Goal: Transaction & Acquisition: Purchase product/service

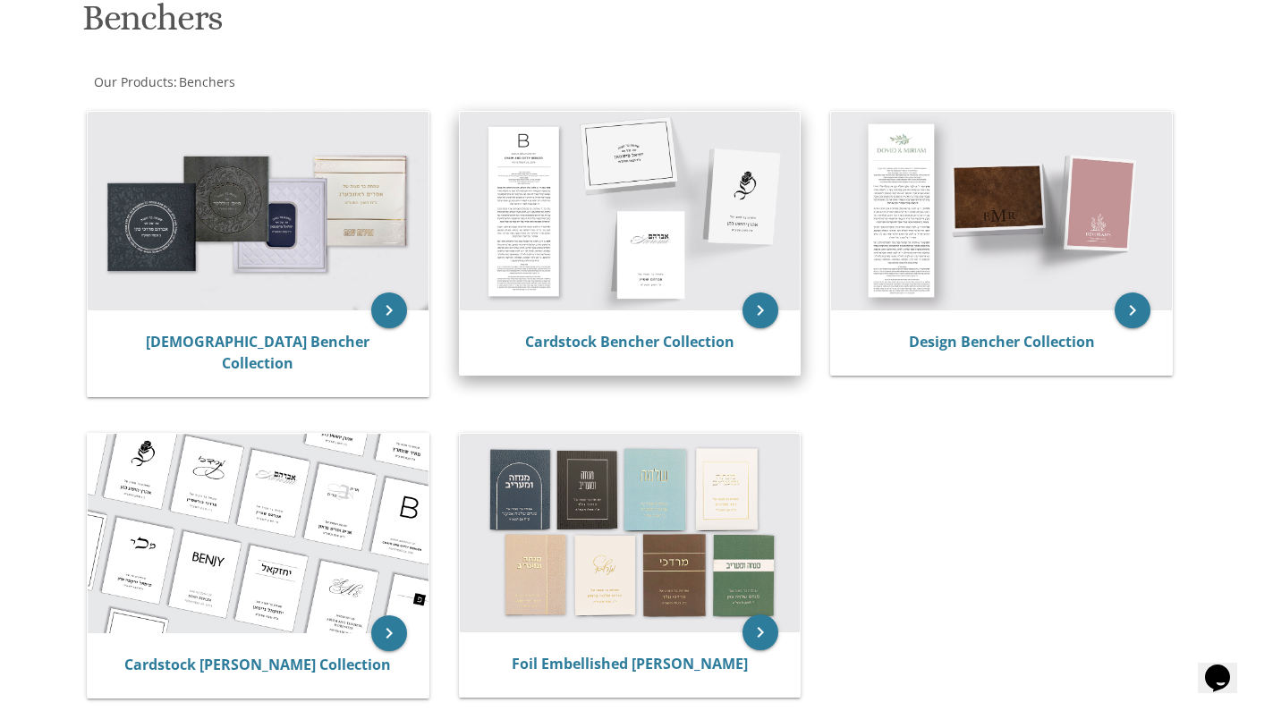
scroll to position [345, 0]
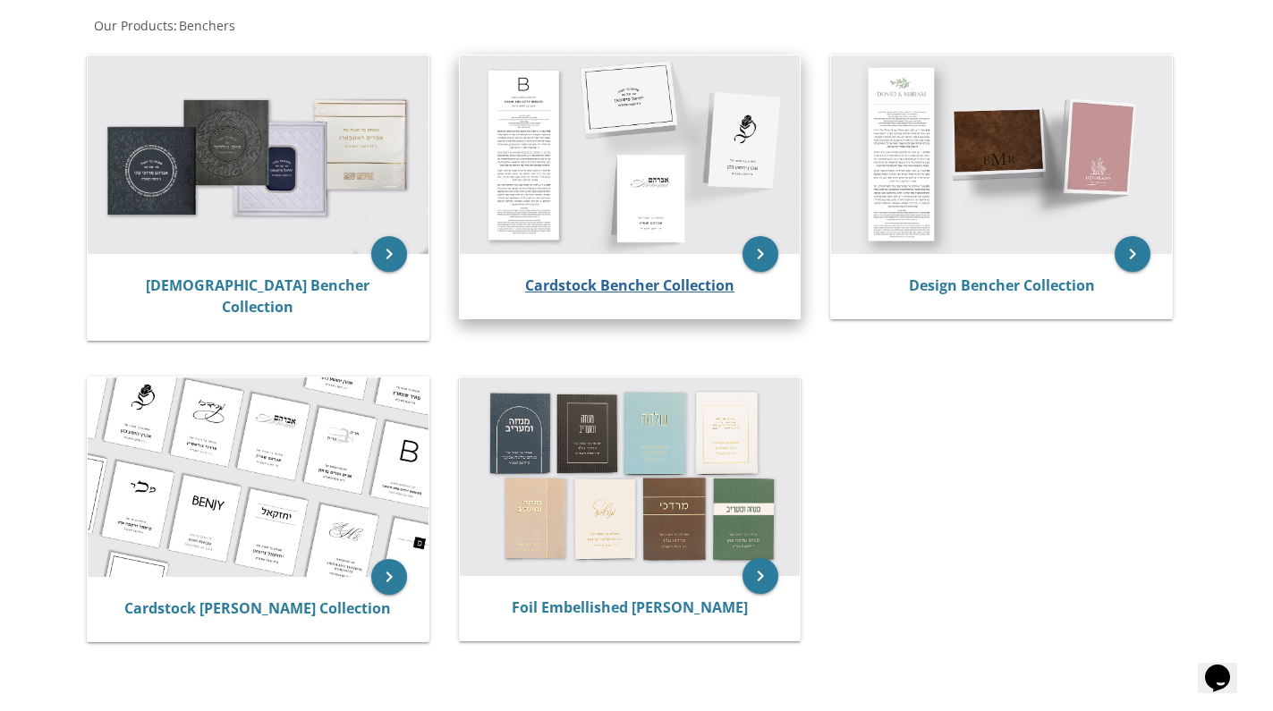
click at [586, 284] on link "Cardstock Bencher Collection" at bounding box center [629, 285] width 209 height 20
click at [741, 241] on img at bounding box center [630, 154] width 341 height 199
click at [758, 270] on icon "keyboard_arrow_right" at bounding box center [760, 254] width 36 height 36
click at [661, 254] on img at bounding box center [630, 154] width 341 height 199
click at [726, 254] on img at bounding box center [630, 154] width 341 height 199
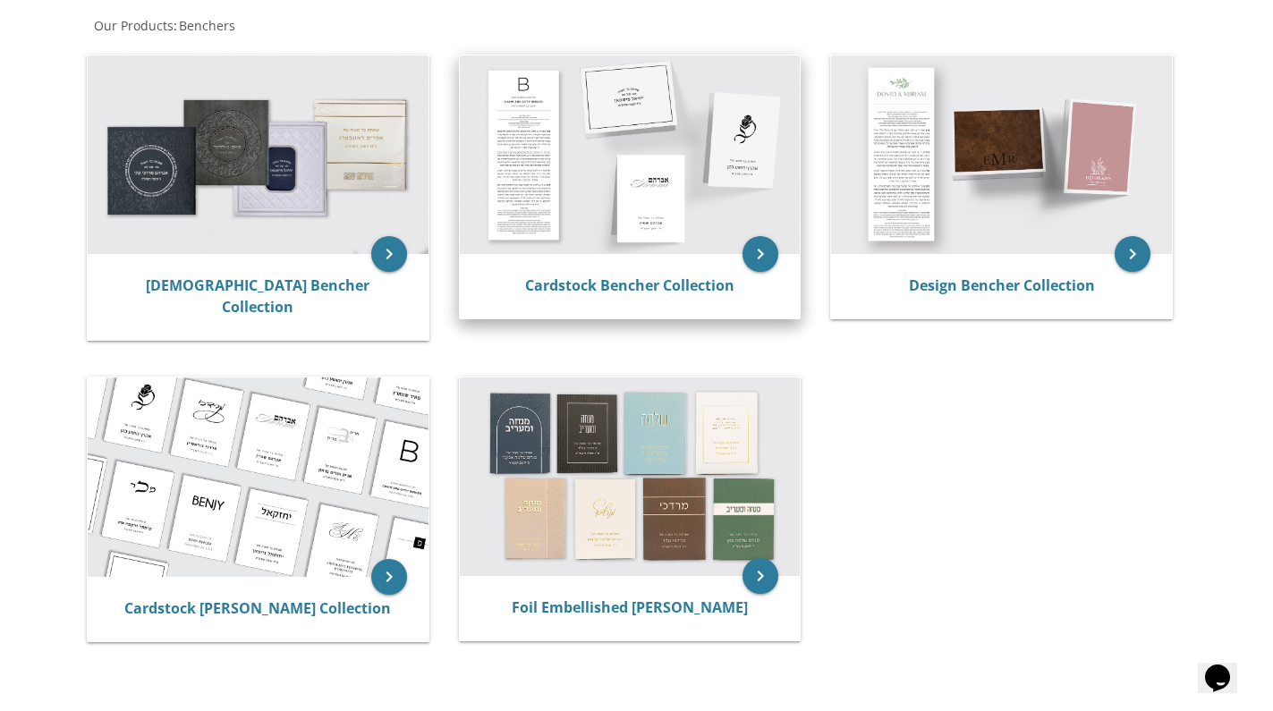
scroll to position [2, 0]
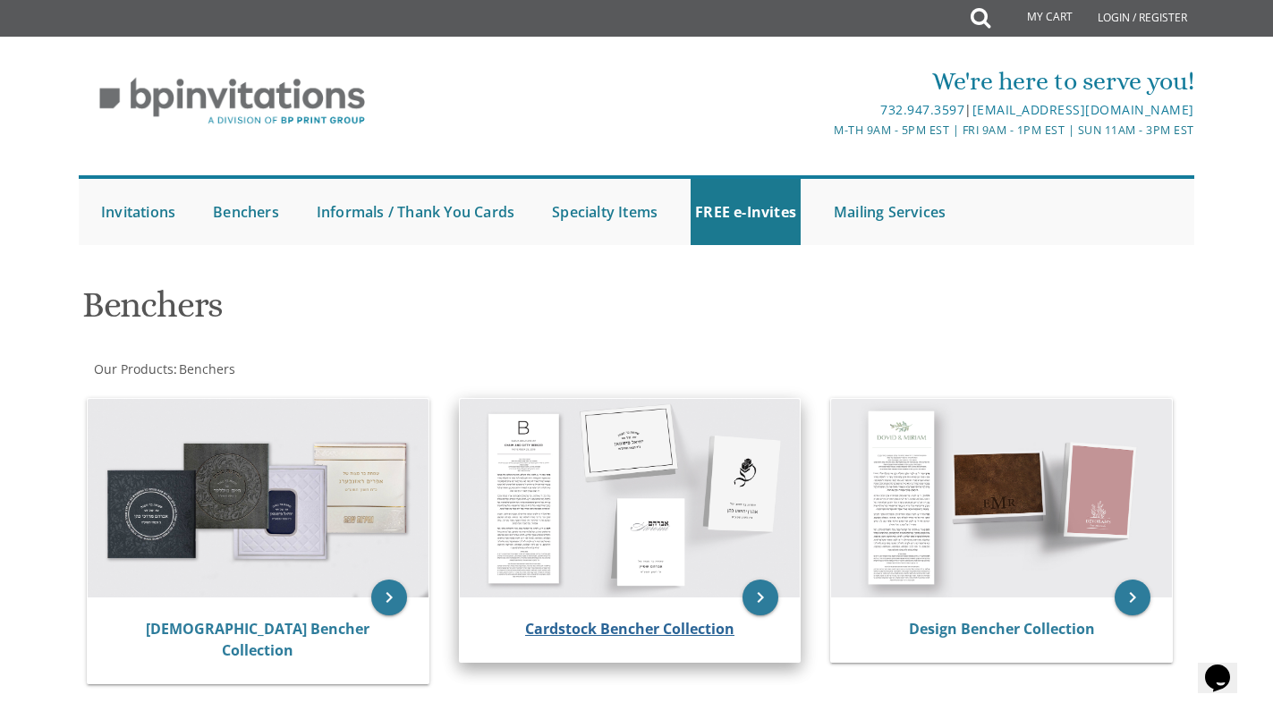
click at [624, 619] on link "Cardstock Bencher Collection" at bounding box center [629, 629] width 209 height 20
drag, startPoint x: 757, startPoint y: 590, endPoint x: 777, endPoint y: 521, distance: 72.7
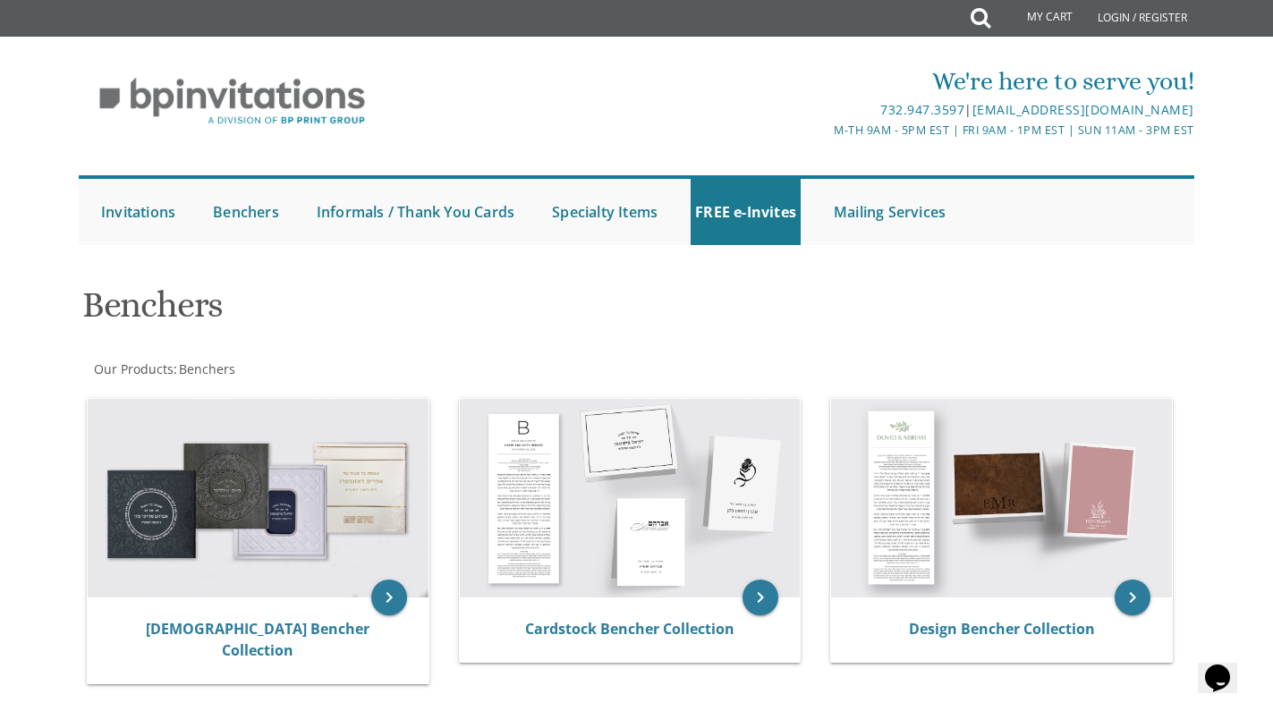
scroll to position [0, 0]
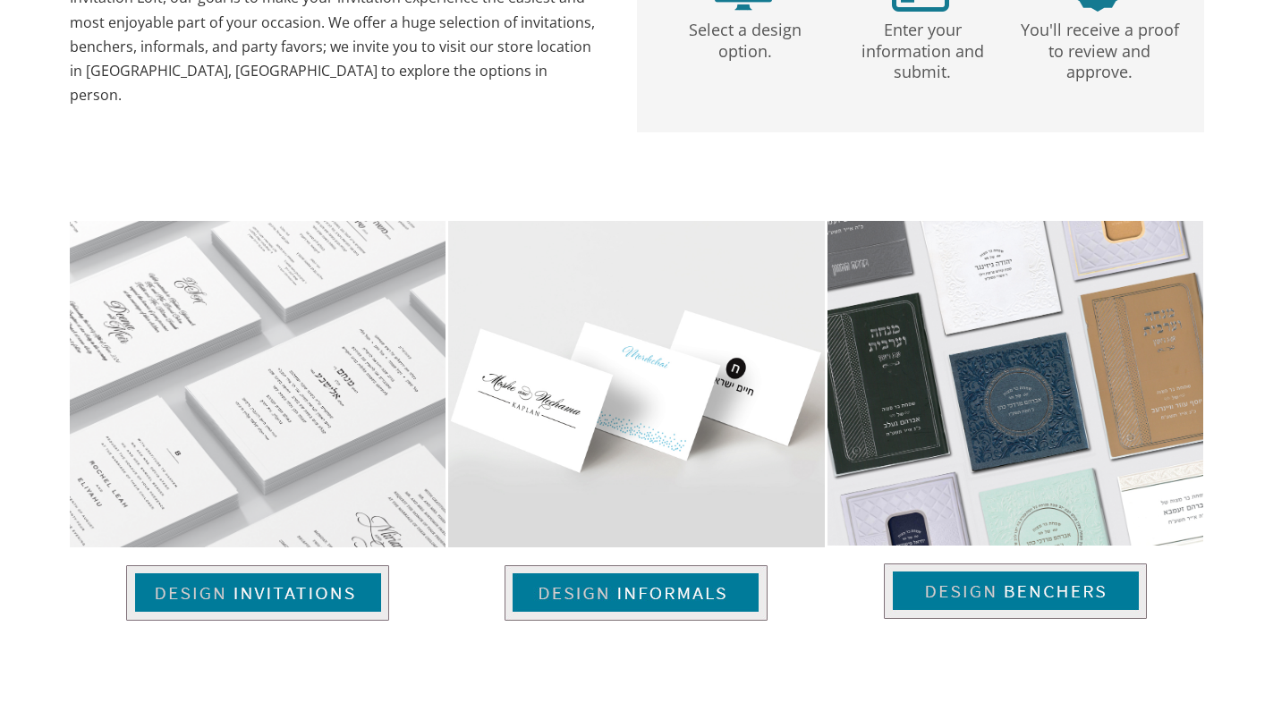
scroll to position [572, 0]
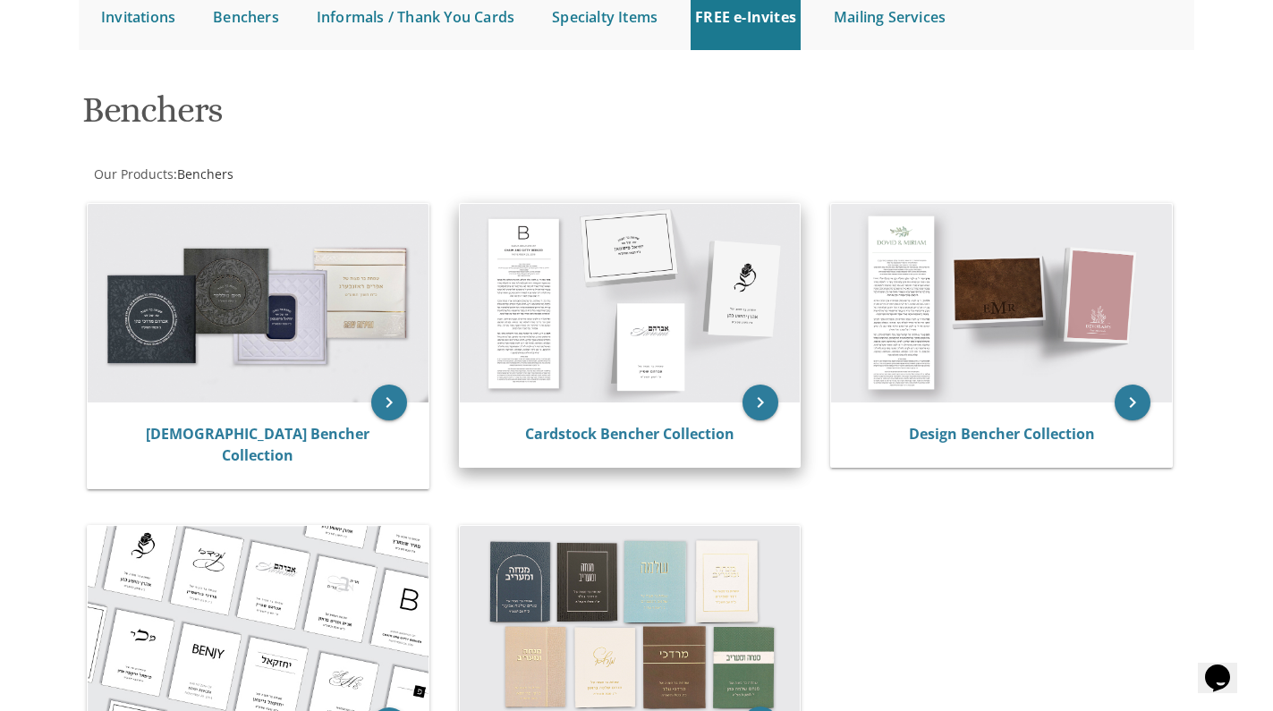
scroll to position [205, 0]
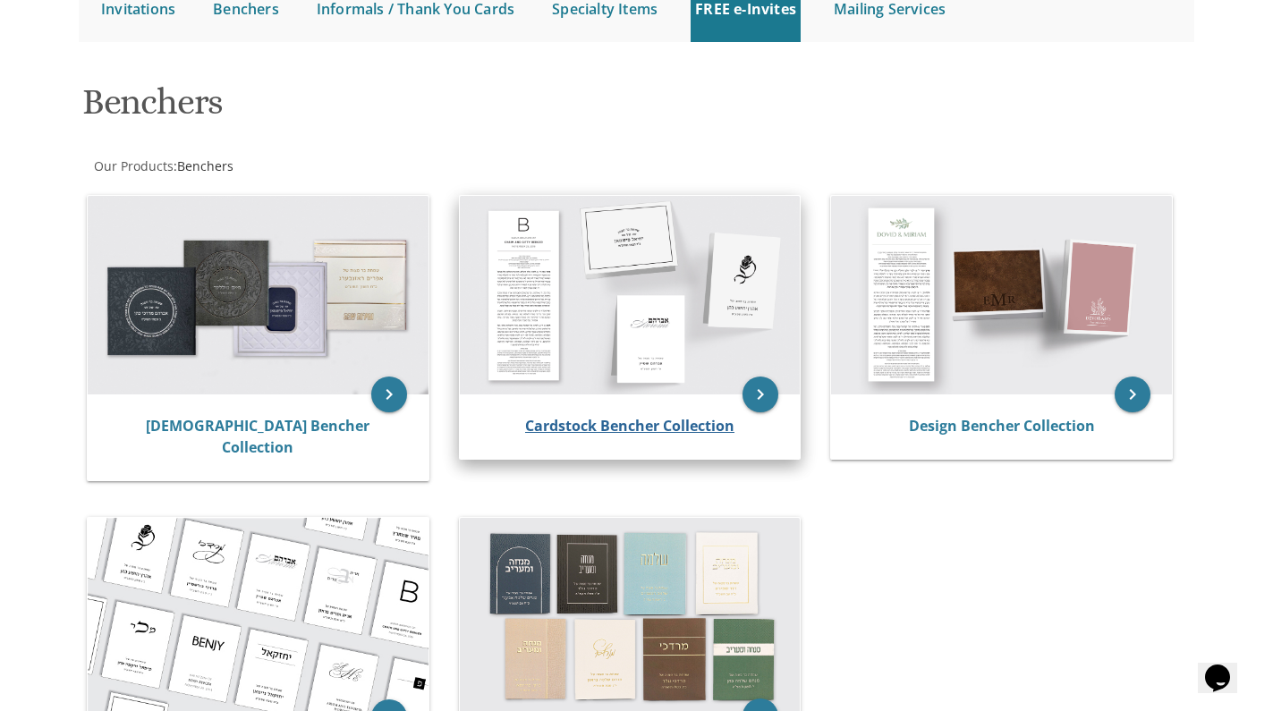
click at [677, 428] on link "Cardstock Bencher Collection" at bounding box center [629, 426] width 209 height 20
click at [749, 318] on img at bounding box center [630, 295] width 341 height 199
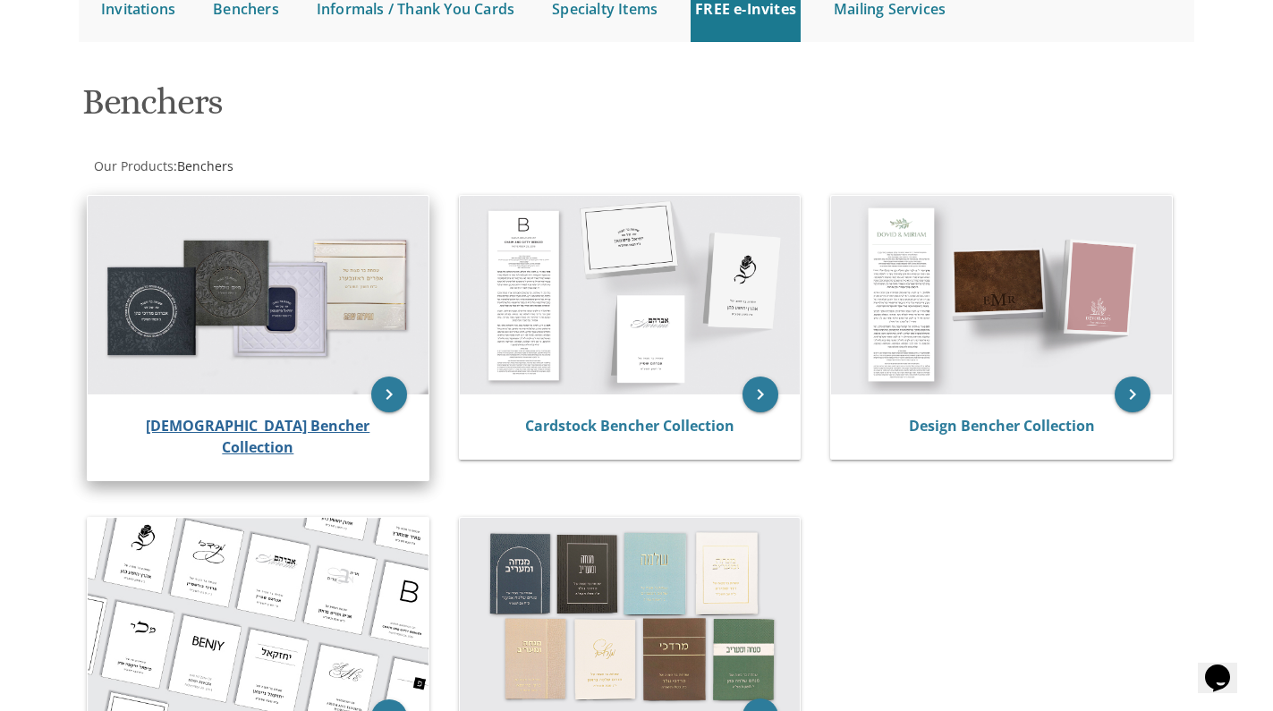
click at [276, 457] on link "Judaica Bencher Collection" at bounding box center [258, 436] width 224 height 41
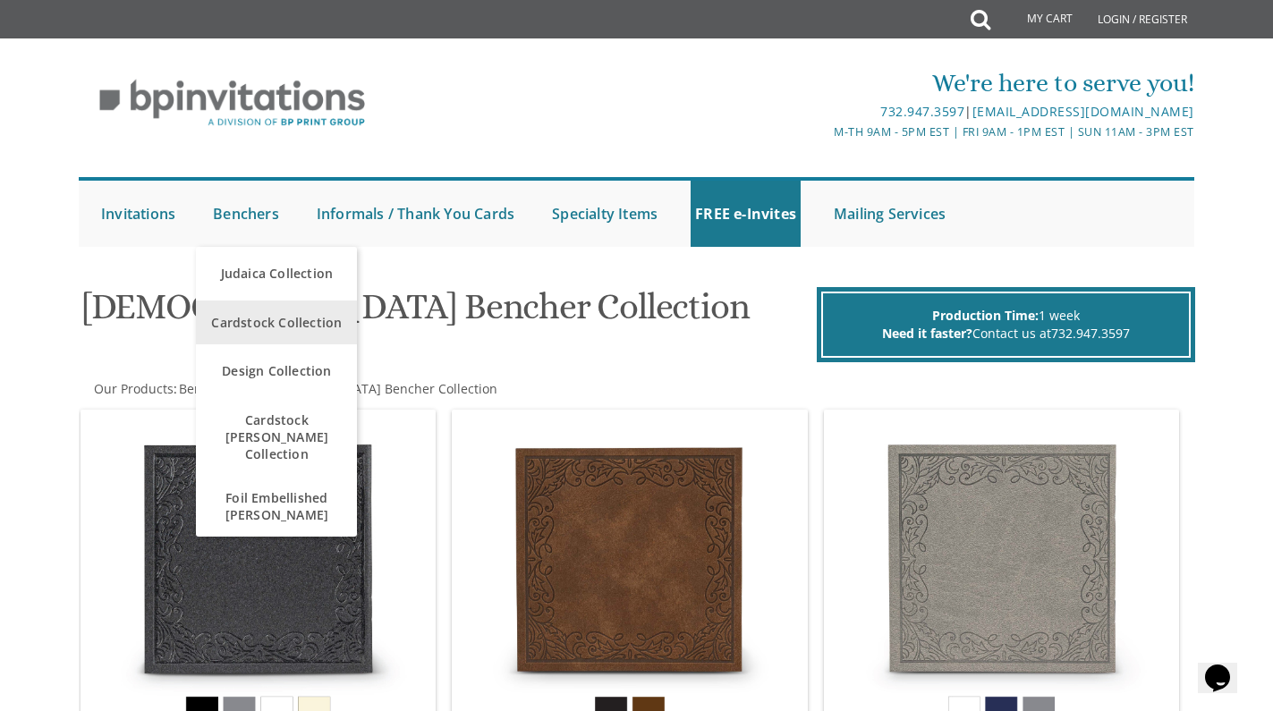
click at [261, 331] on span "Cardstock Collection" at bounding box center [276, 322] width 152 height 35
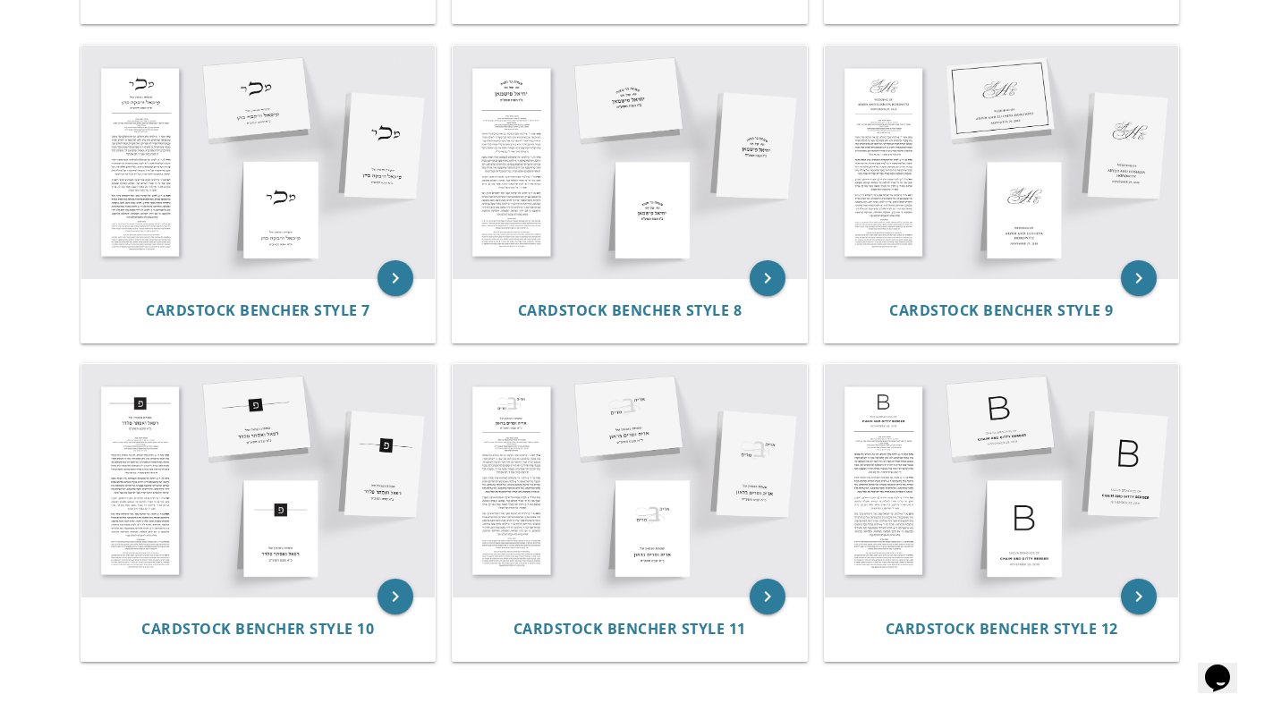
scroll to position [1065, 0]
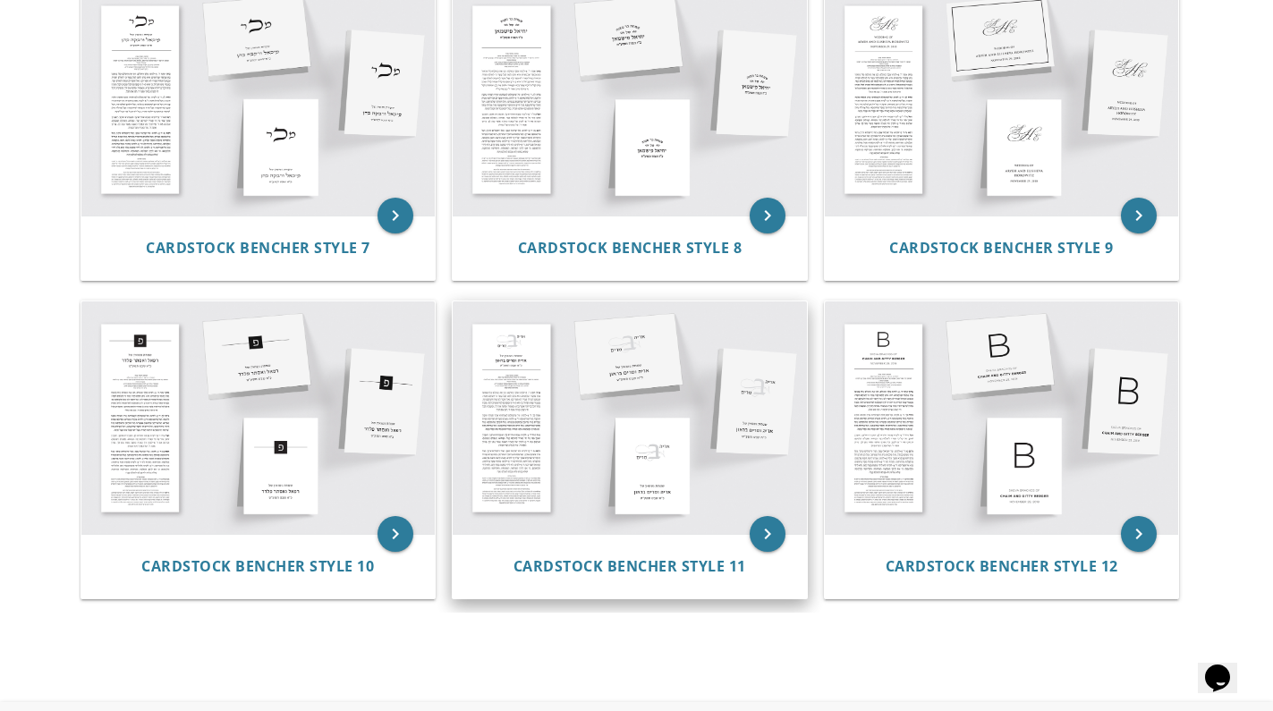
click at [652, 492] on img at bounding box center [630, 417] width 354 height 233
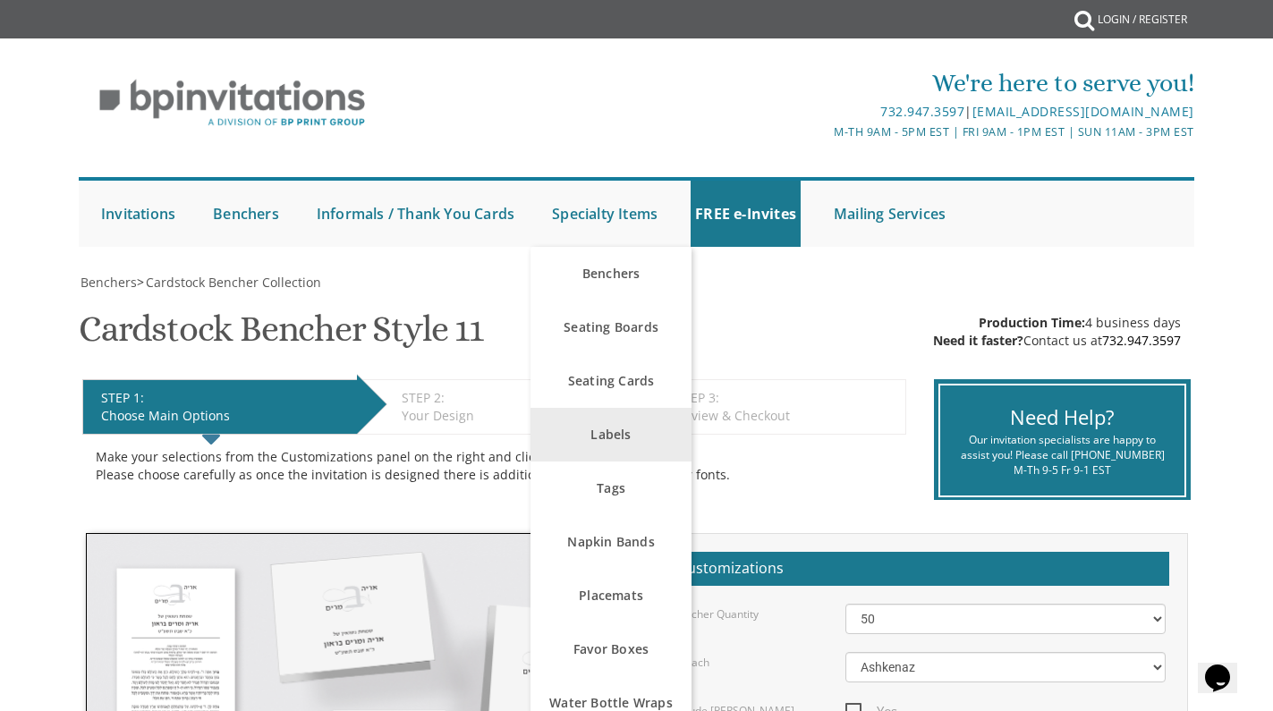
click at [639, 439] on link "Labels" at bounding box center [610, 435] width 161 height 54
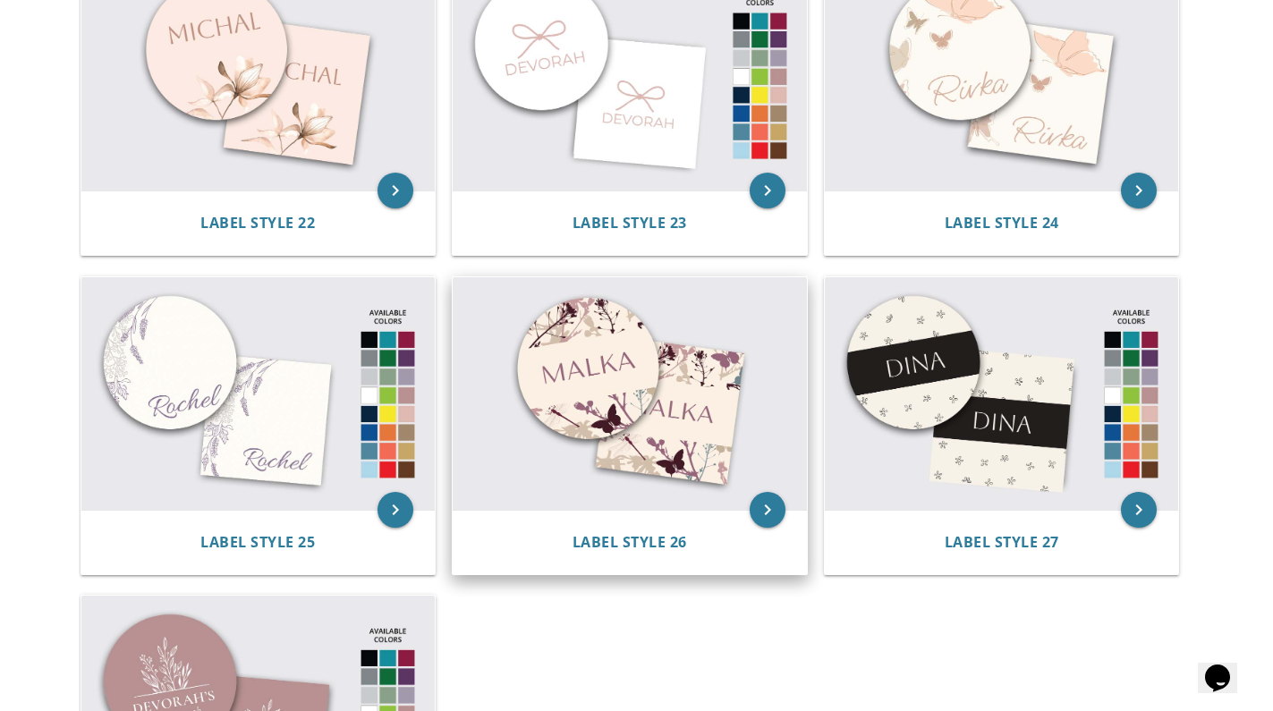
scroll to position [2696, 0]
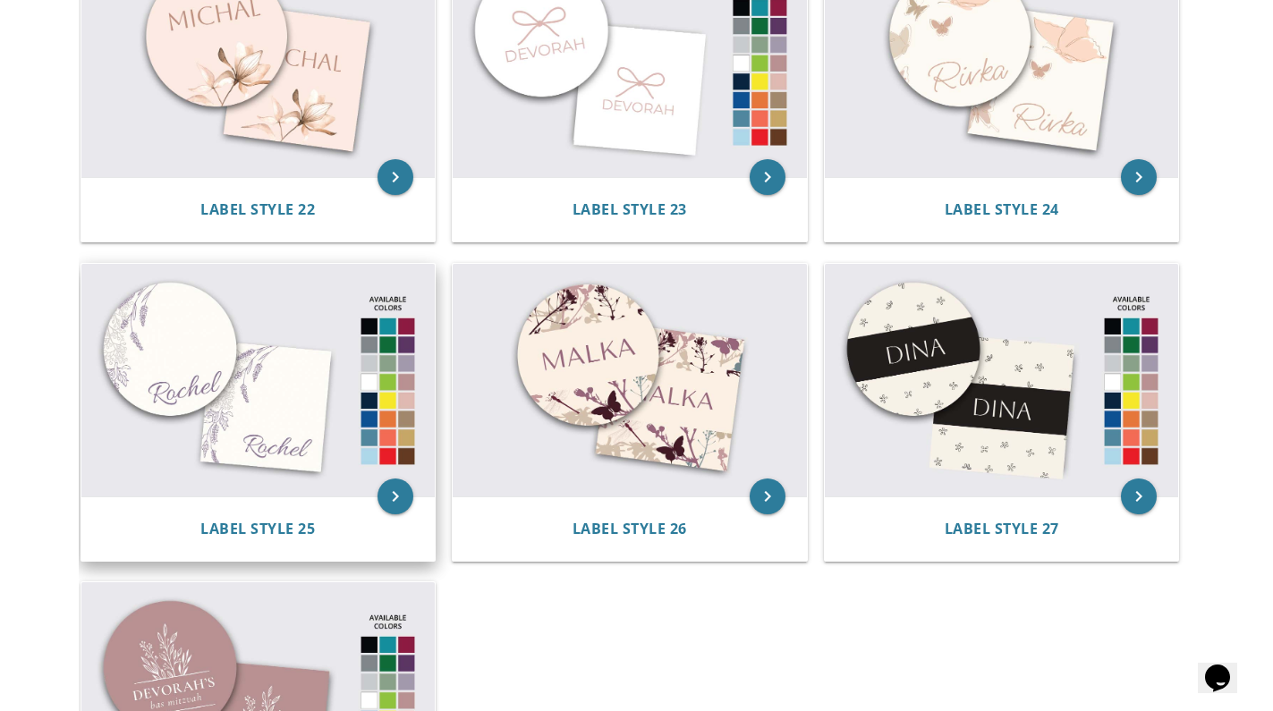
click at [393, 369] on img at bounding box center [258, 380] width 354 height 233
click at [259, 445] on img at bounding box center [258, 380] width 354 height 233
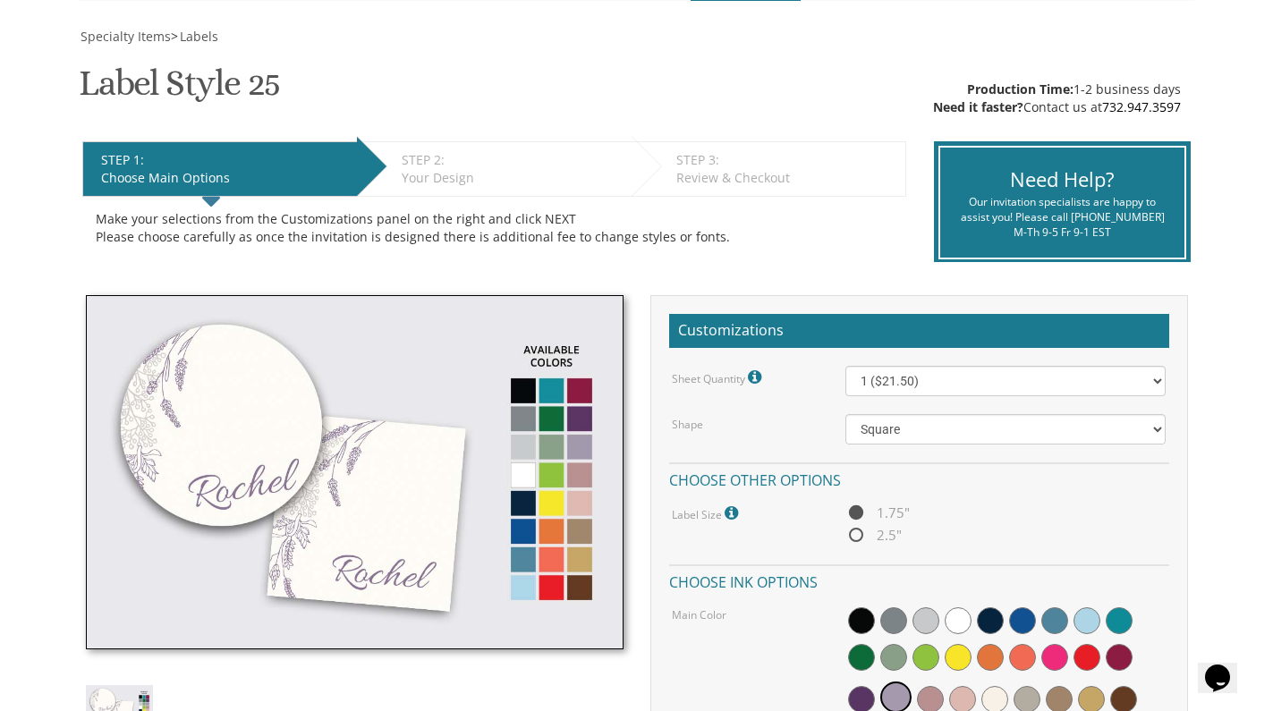
scroll to position [327, 0]
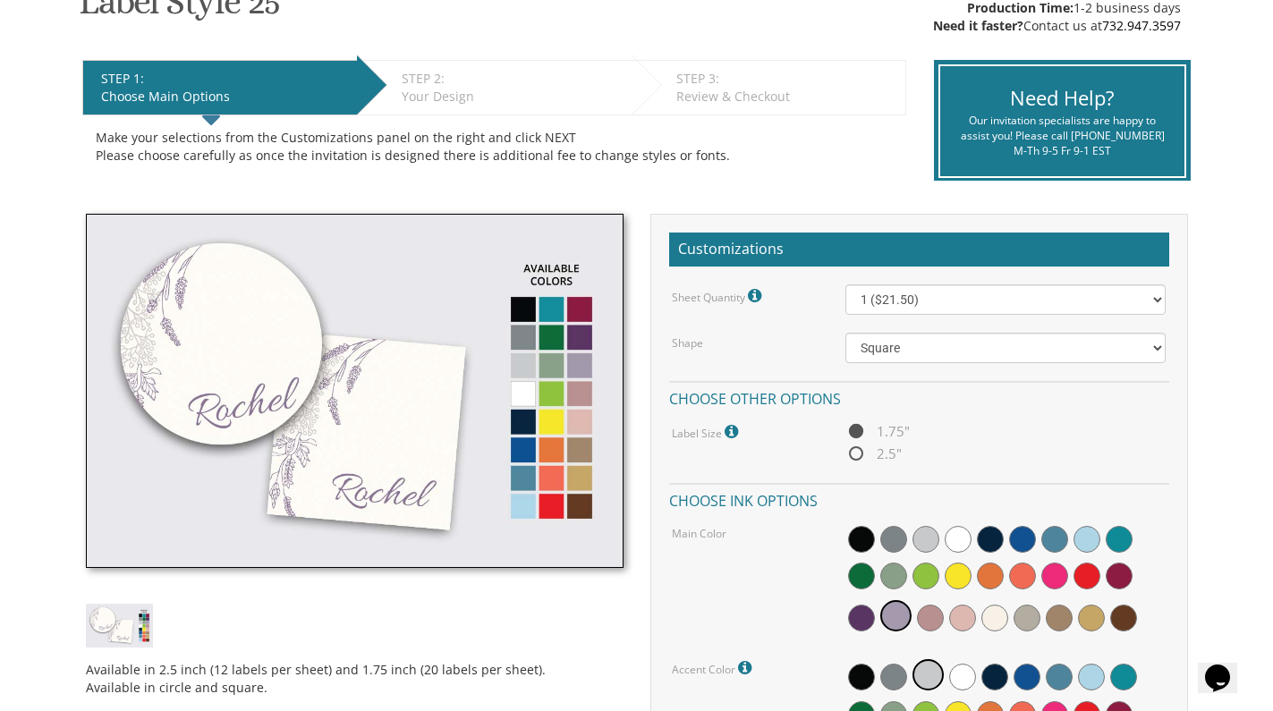
click at [555, 386] on img at bounding box center [355, 391] width 538 height 354
click at [897, 567] on span at bounding box center [893, 576] width 27 height 27
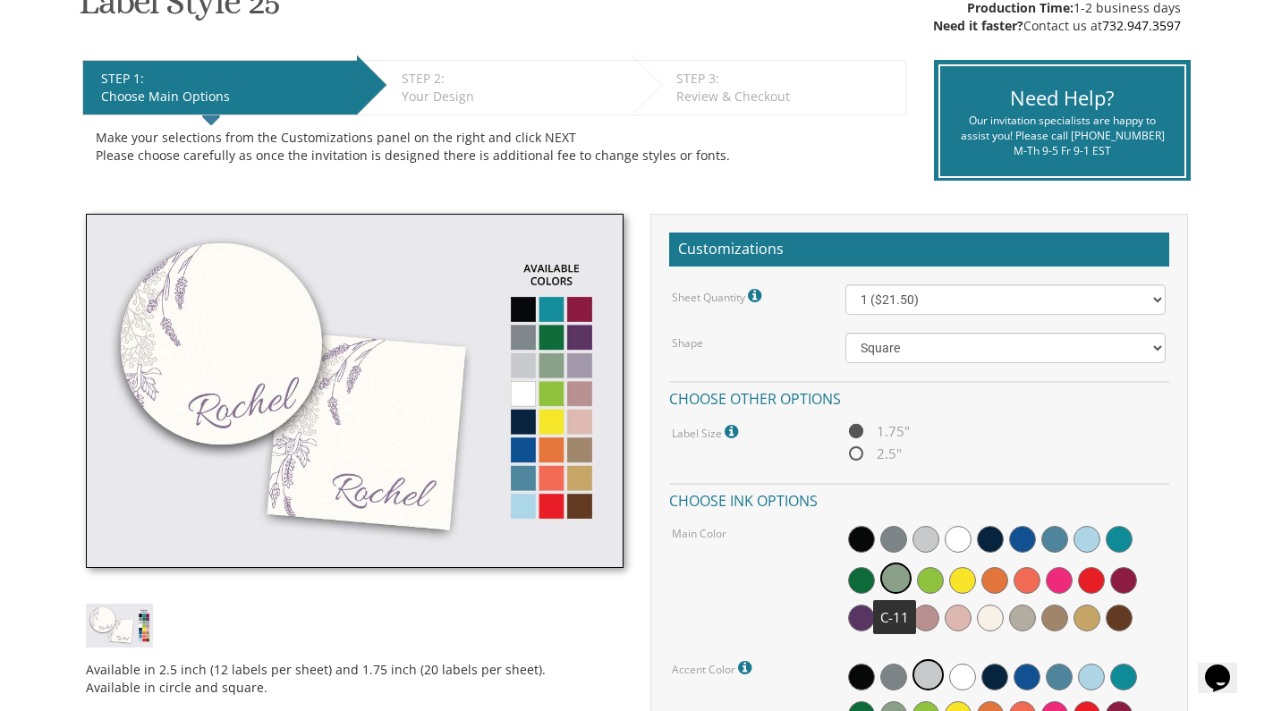
click at [898, 577] on span at bounding box center [895, 578] width 31 height 31
click at [549, 390] on img at bounding box center [355, 391] width 538 height 354
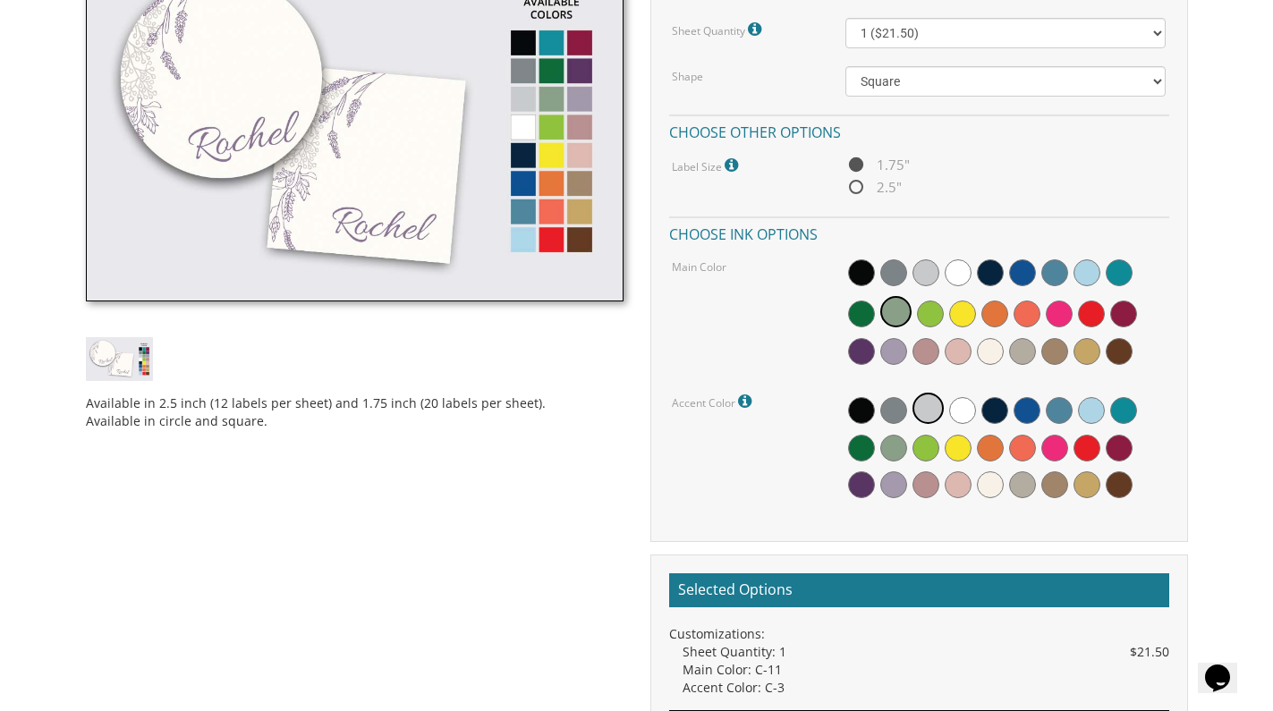
scroll to position [596, 0]
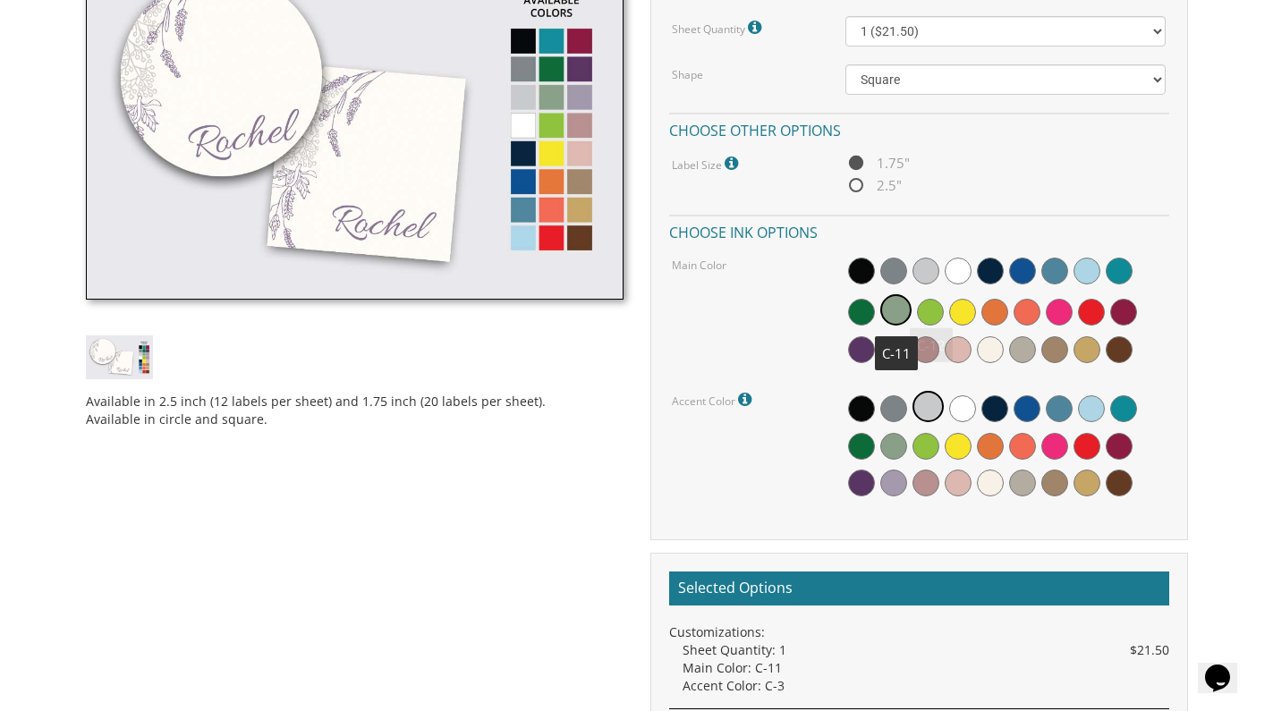
click at [888, 317] on span at bounding box center [895, 309] width 31 height 31
click at [894, 309] on span at bounding box center [895, 309] width 31 height 31
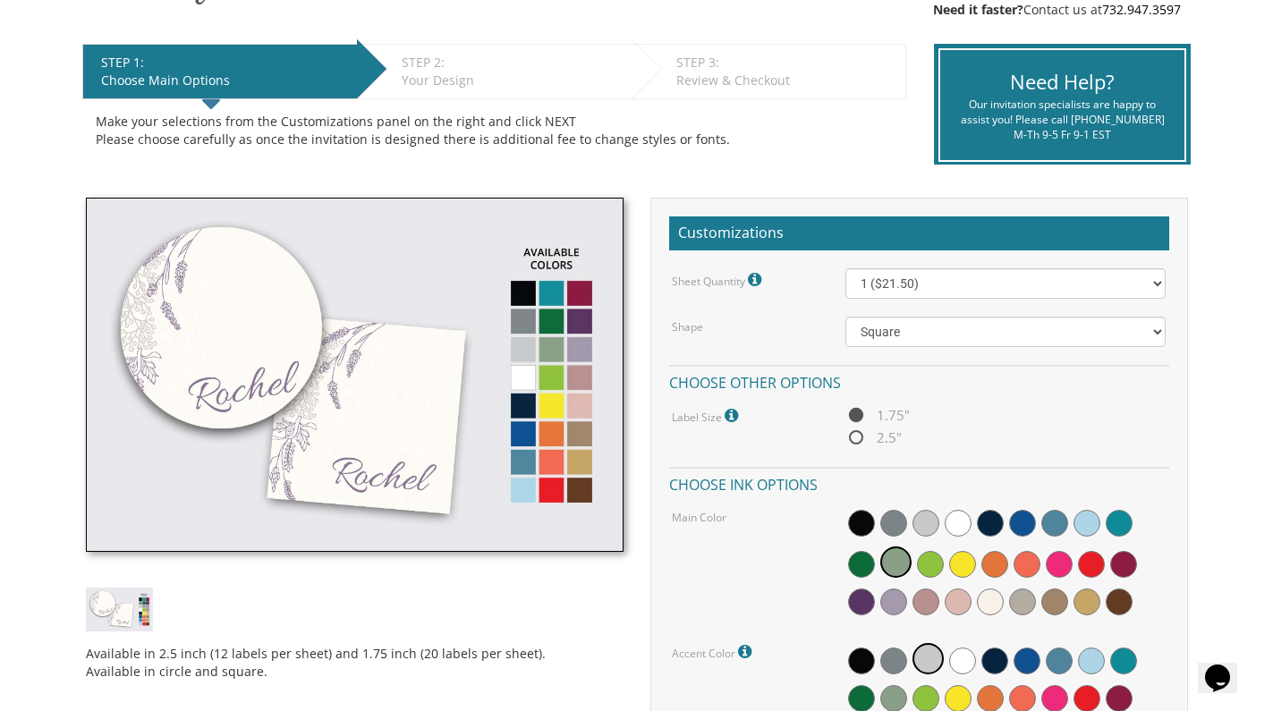
scroll to position [343, 0]
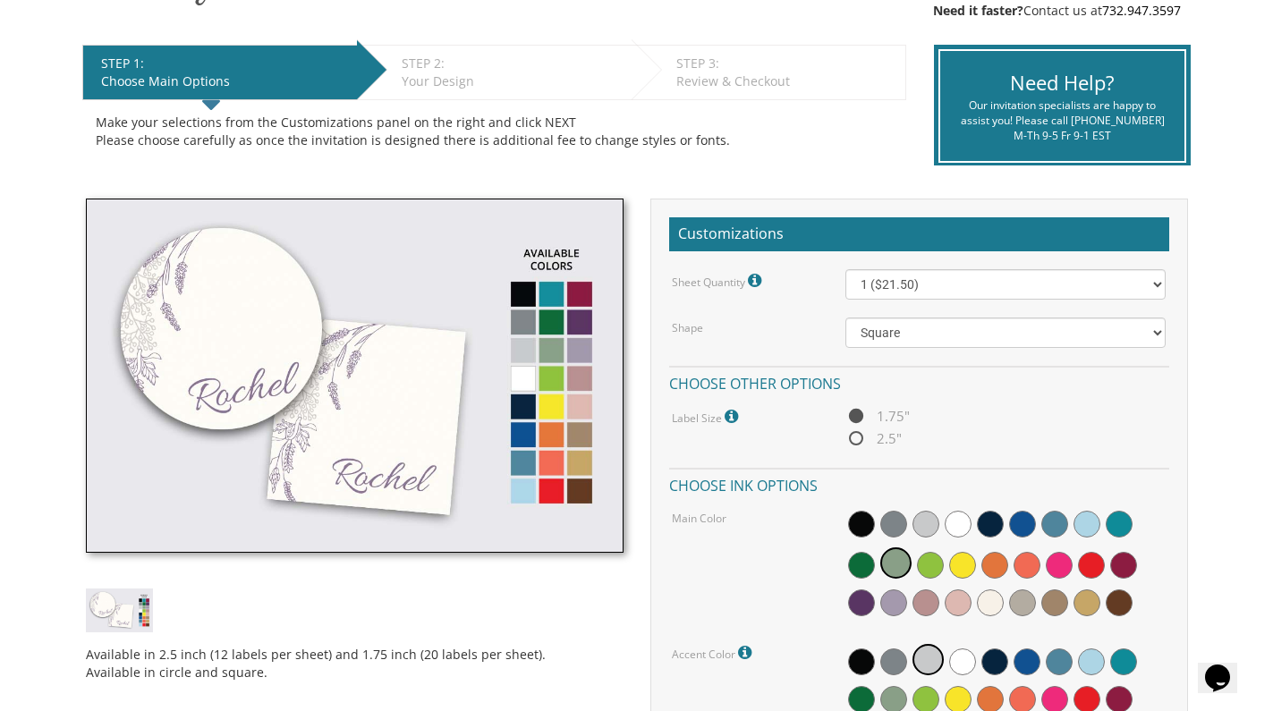
click at [546, 286] on img at bounding box center [355, 376] width 538 height 354
click at [551, 299] on img at bounding box center [355, 376] width 538 height 354
click at [898, 552] on span at bounding box center [895, 562] width 31 height 31
click at [894, 558] on span at bounding box center [895, 562] width 31 height 31
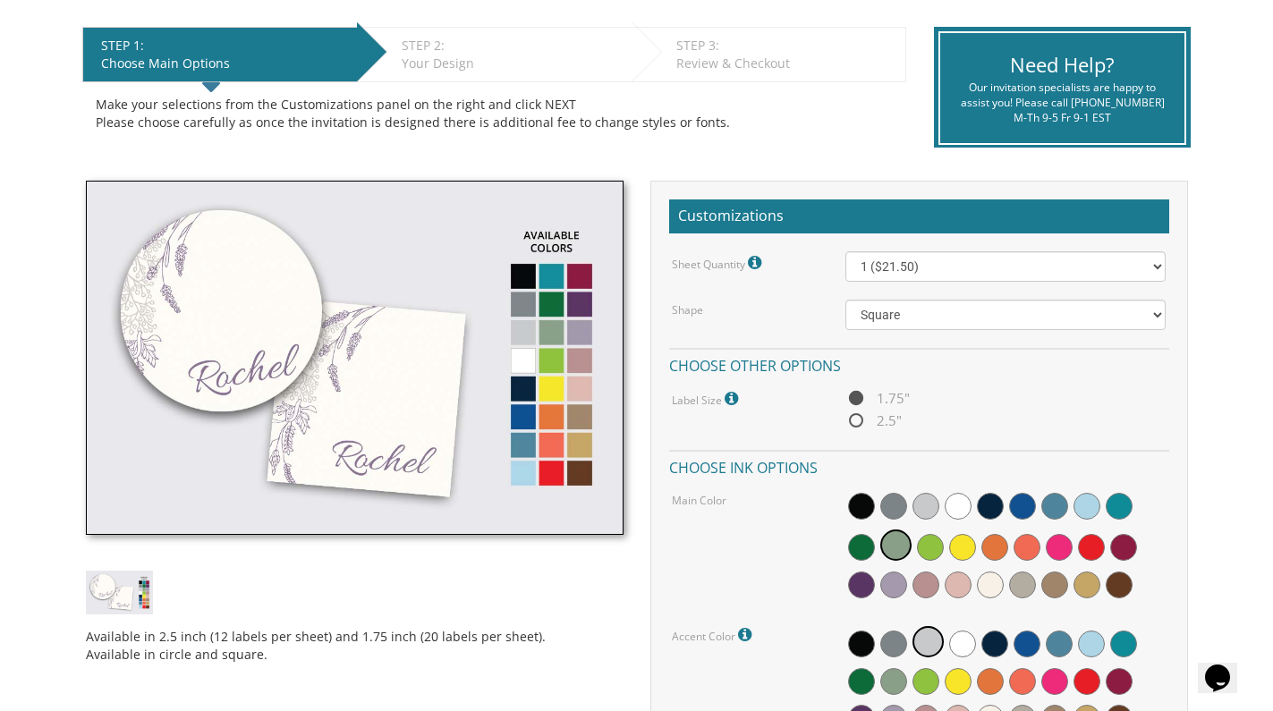
scroll to position [372, 0]
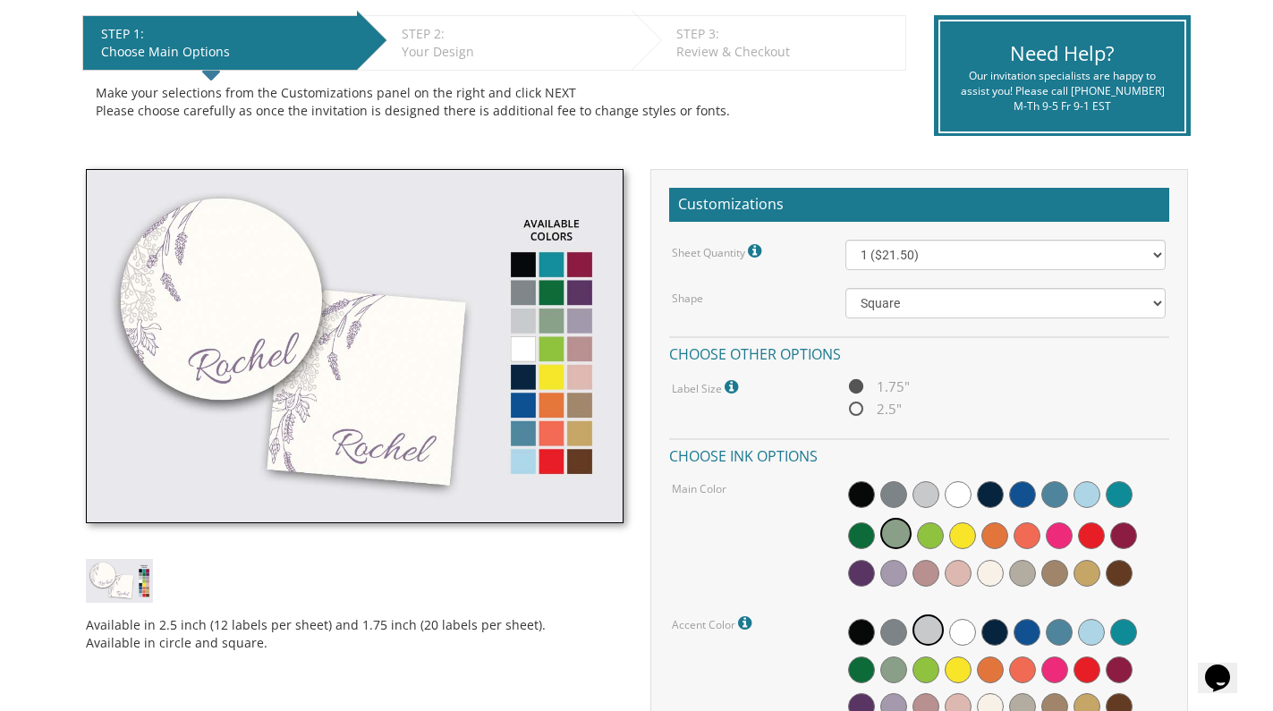
click at [854, 407] on span "2.5"" at bounding box center [873, 409] width 56 height 22
click at [854, 407] on input "2.5"" at bounding box center [851, 410] width 12 height 12
radio input "true"
click at [554, 335] on img at bounding box center [355, 346] width 538 height 354
click at [552, 317] on img at bounding box center [355, 346] width 538 height 354
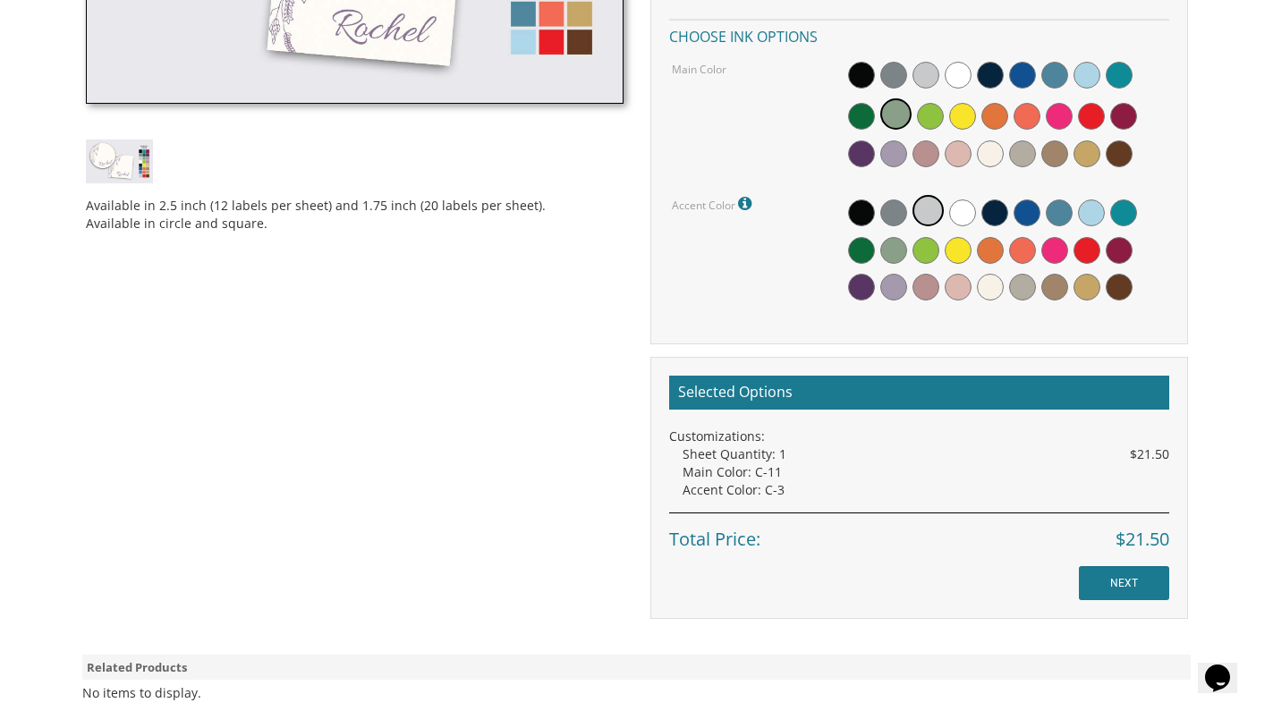
scroll to position [564, 0]
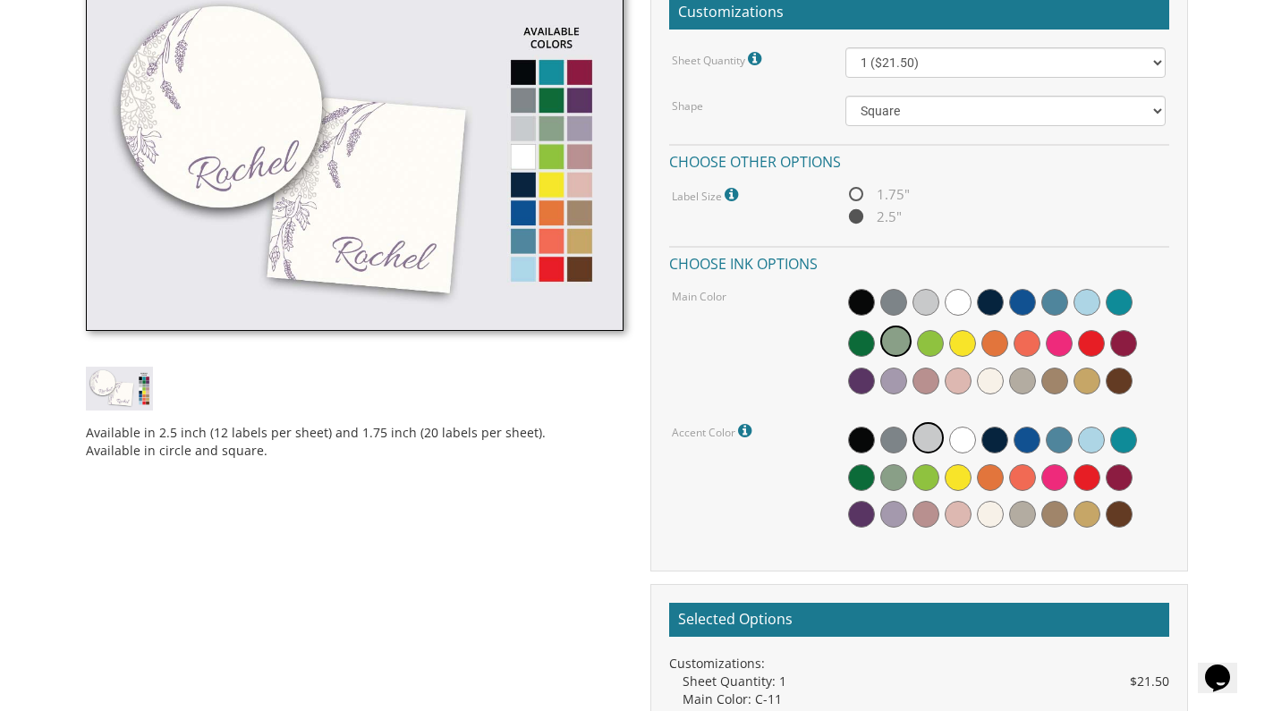
click at [133, 394] on img at bounding box center [119, 389] width 67 height 44
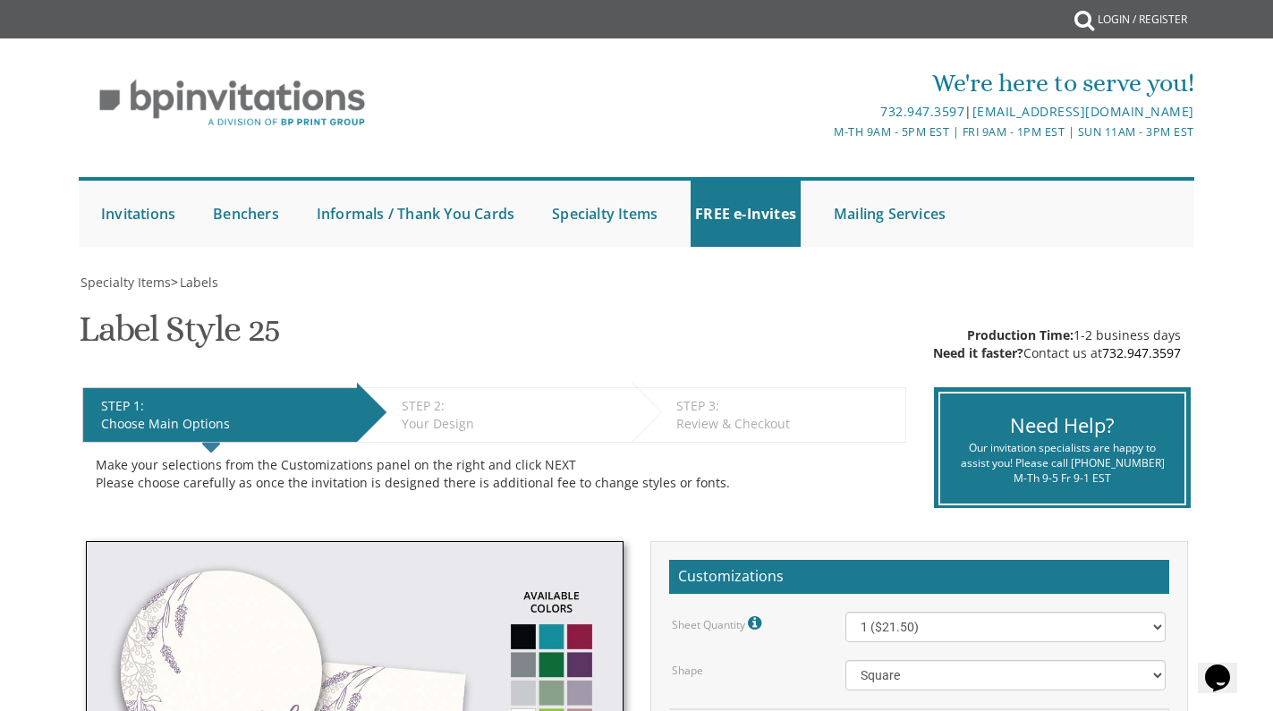
scroll to position [0, 0]
click at [486, 413] on div "STEP 2: EDIT" at bounding box center [512, 406] width 221 height 18
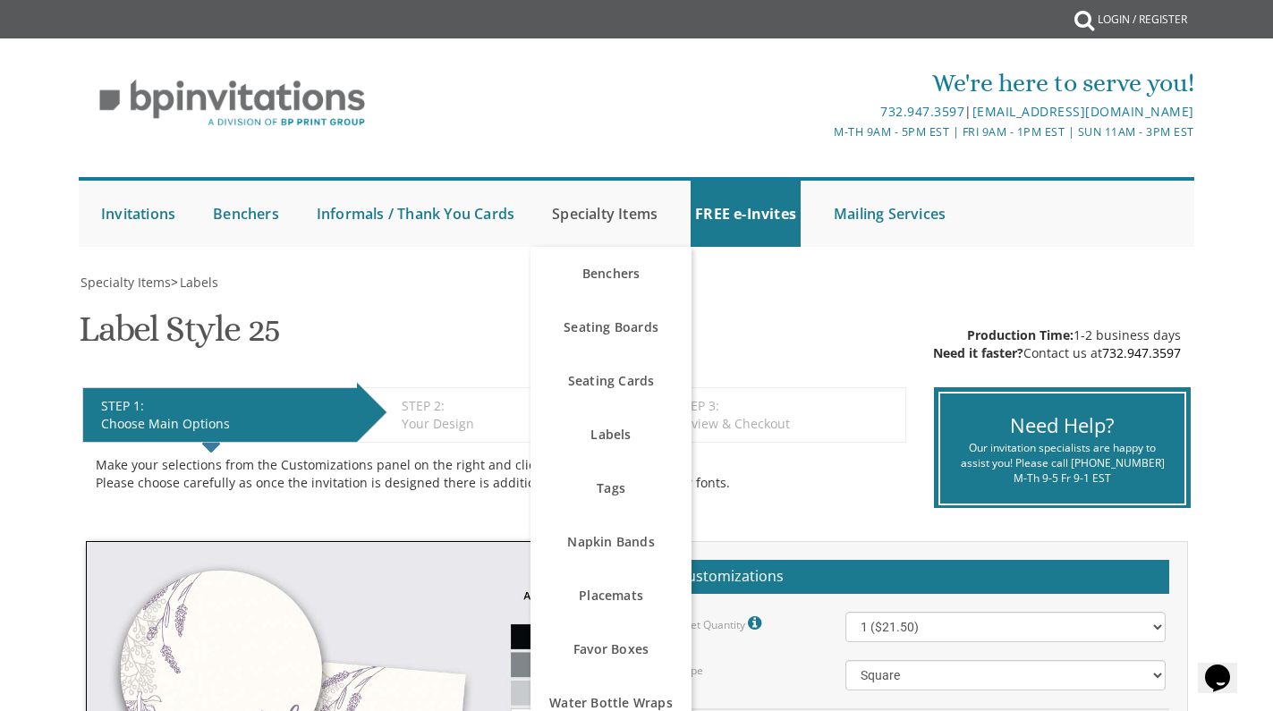
click at [650, 200] on link "Specialty Items" at bounding box center [604, 214] width 114 height 66
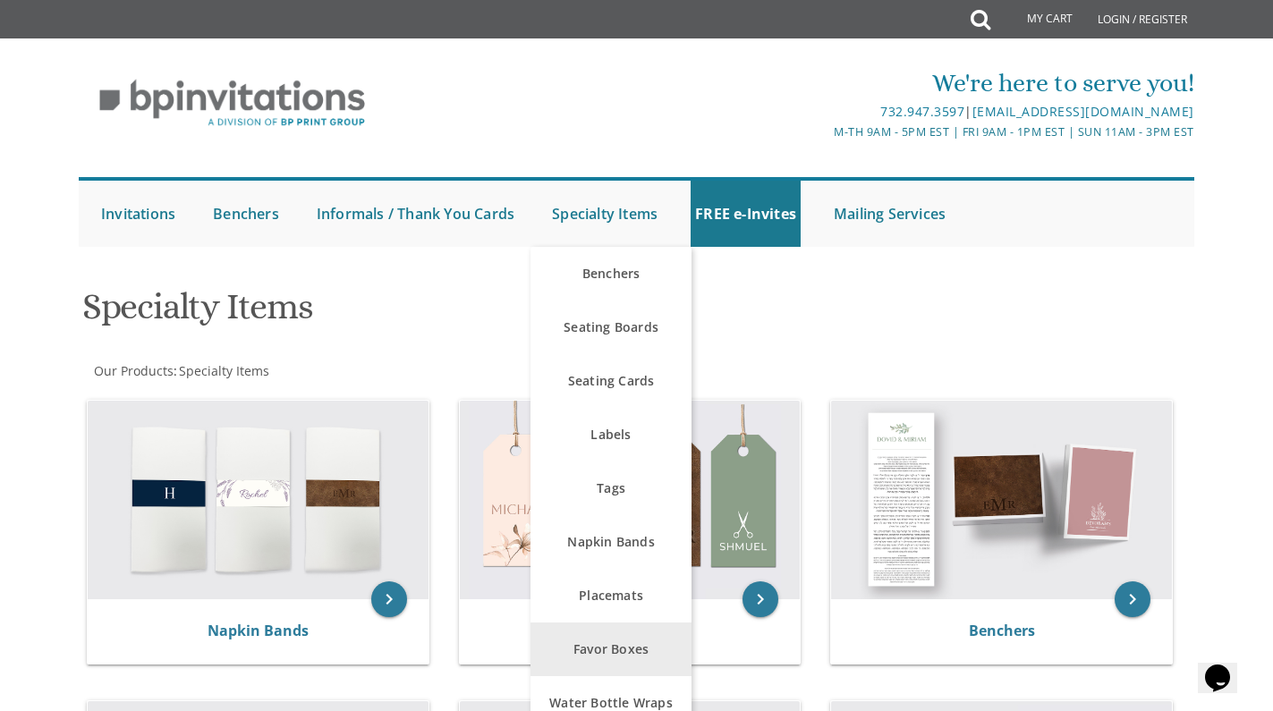
click at [624, 646] on link "Favor Boxes" at bounding box center [610, 650] width 161 height 54
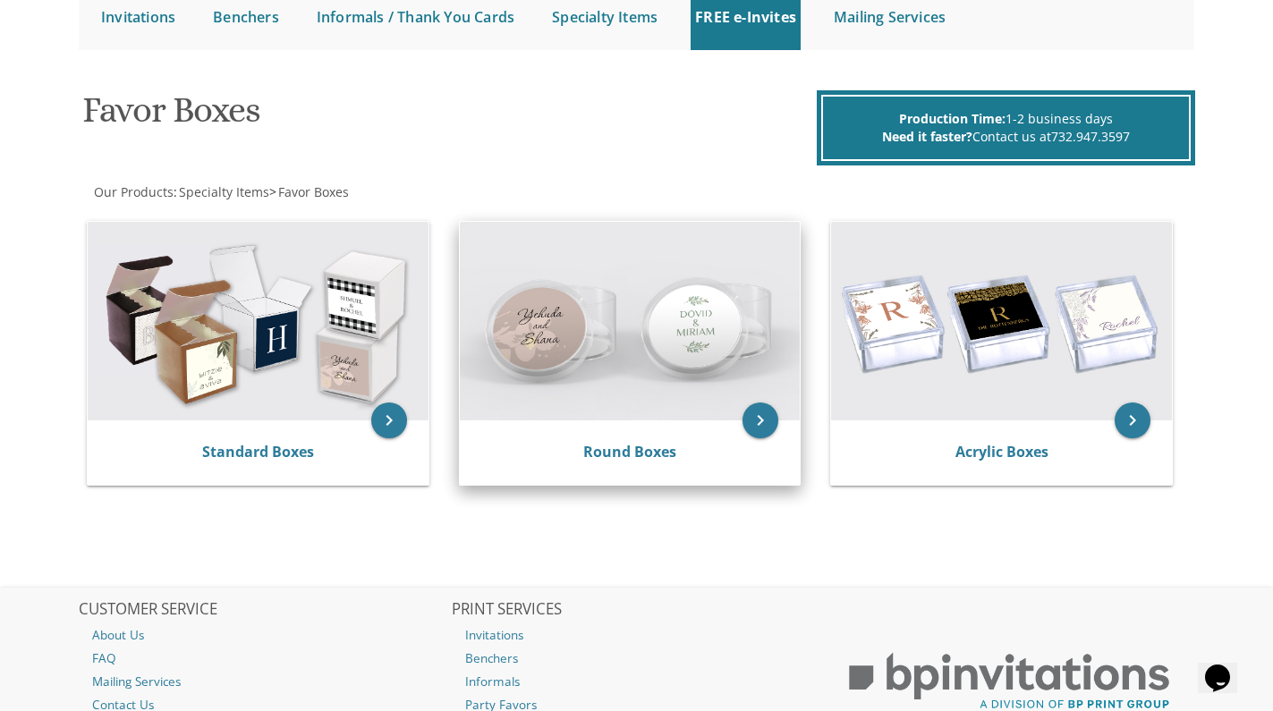
scroll to position [201, 0]
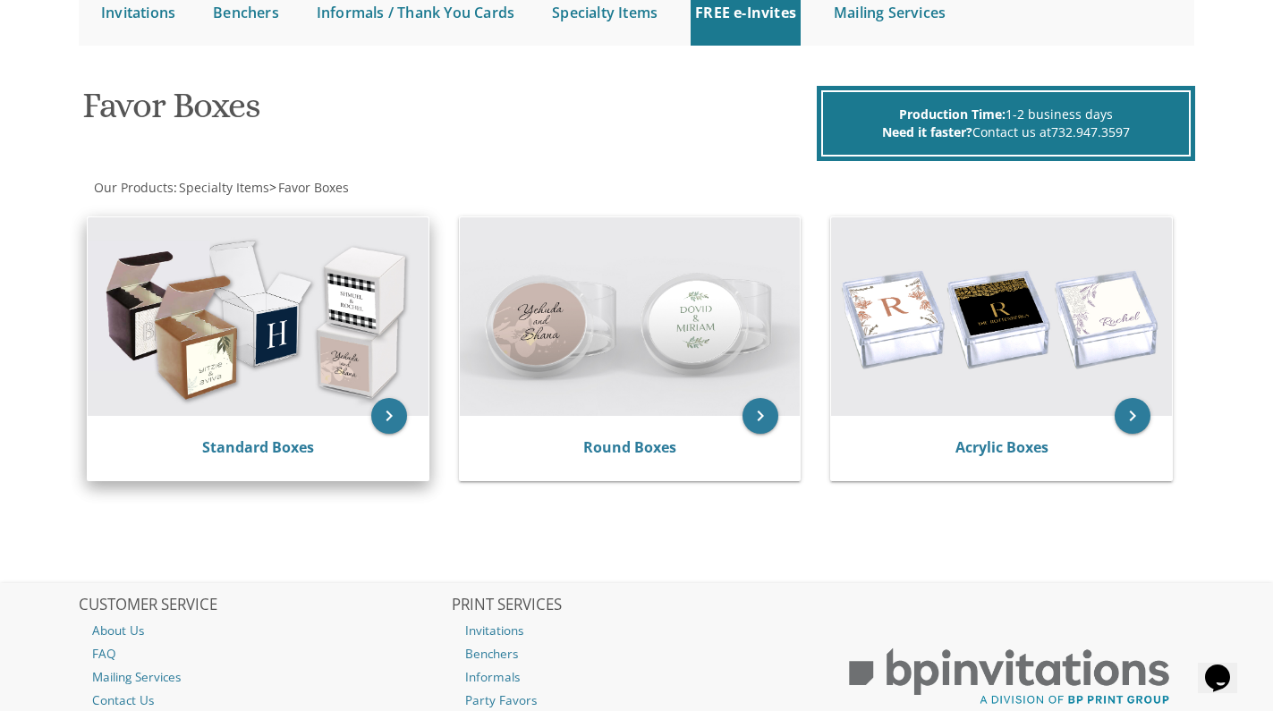
click at [265, 422] on div "Standard Boxes" at bounding box center [258, 448] width 341 height 64
click at [273, 452] on link "Standard Boxes" at bounding box center [258, 447] width 112 height 20
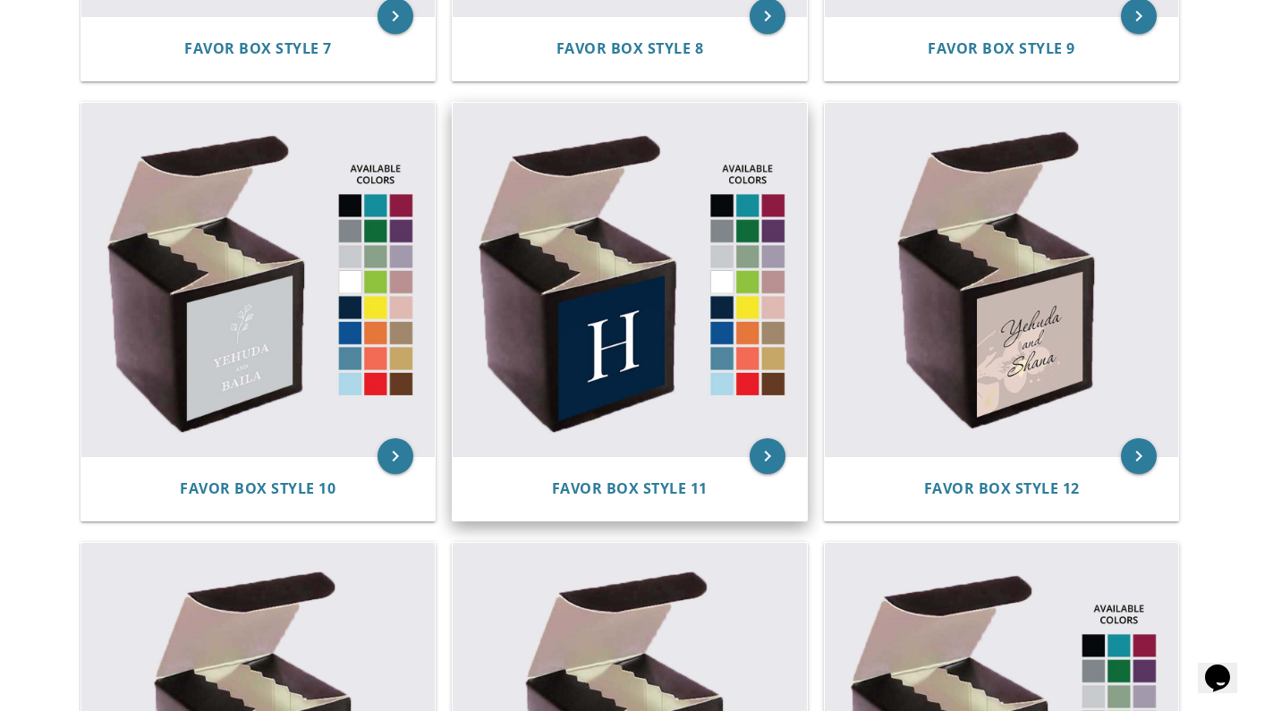
scroll to position [1648, 0]
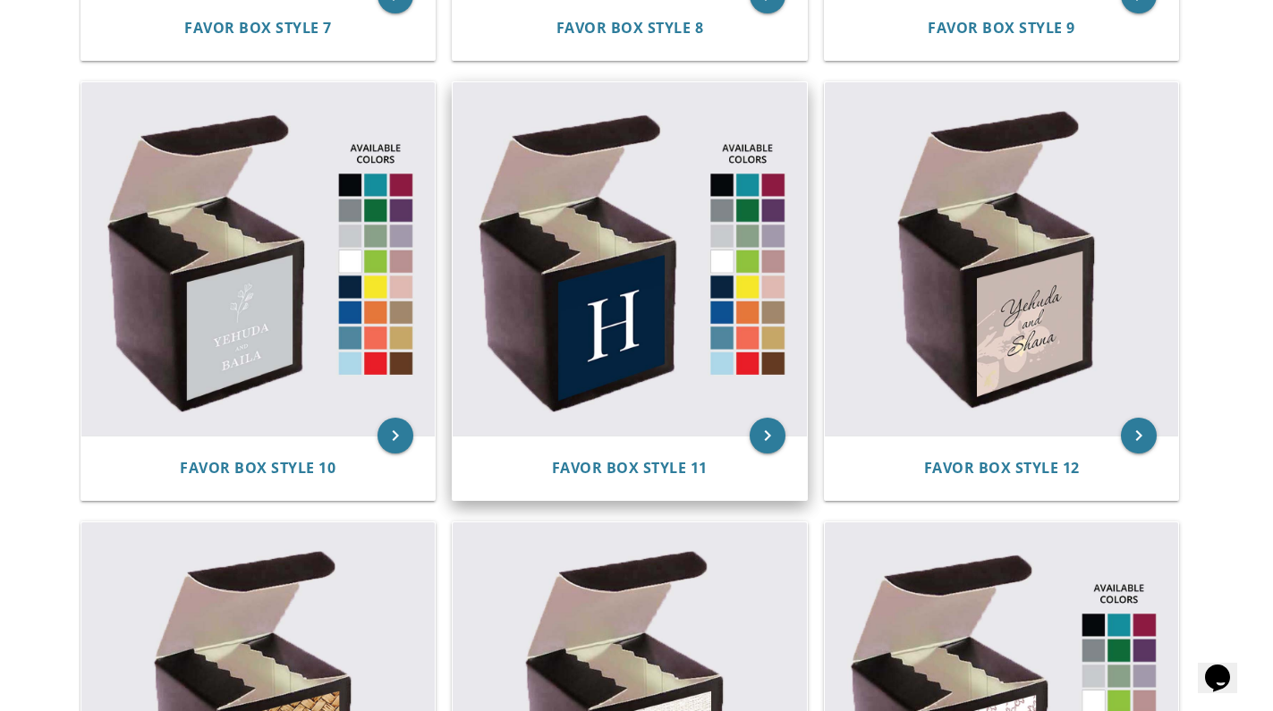
click at [723, 258] on img at bounding box center [630, 259] width 354 height 354
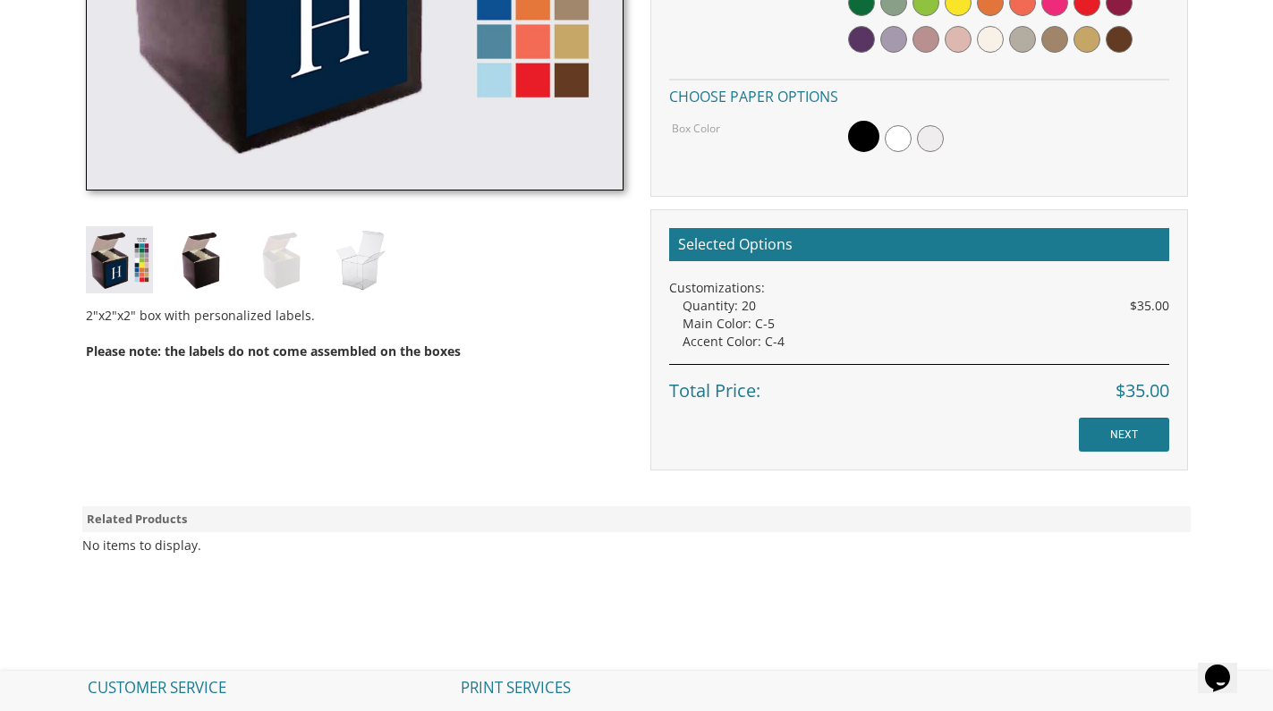
scroll to position [892, 0]
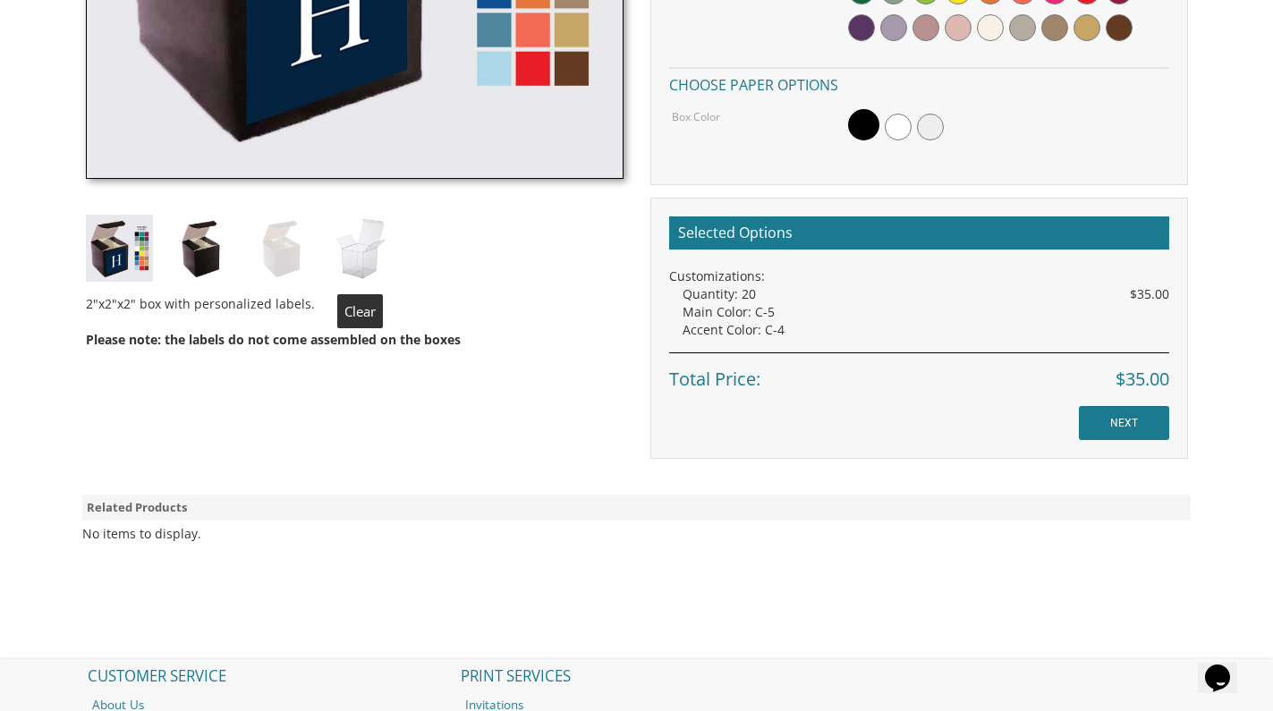
click at [356, 259] on img at bounding box center [360, 248] width 67 height 67
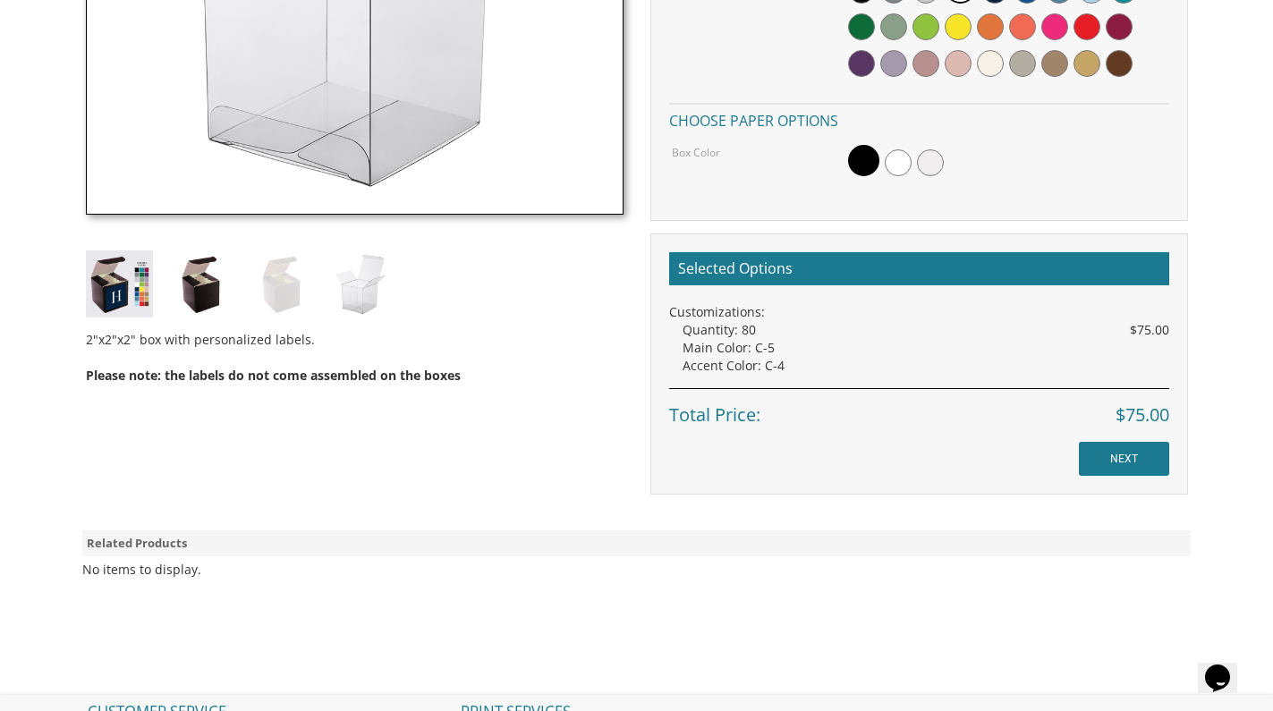
scroll to position [864, 0]
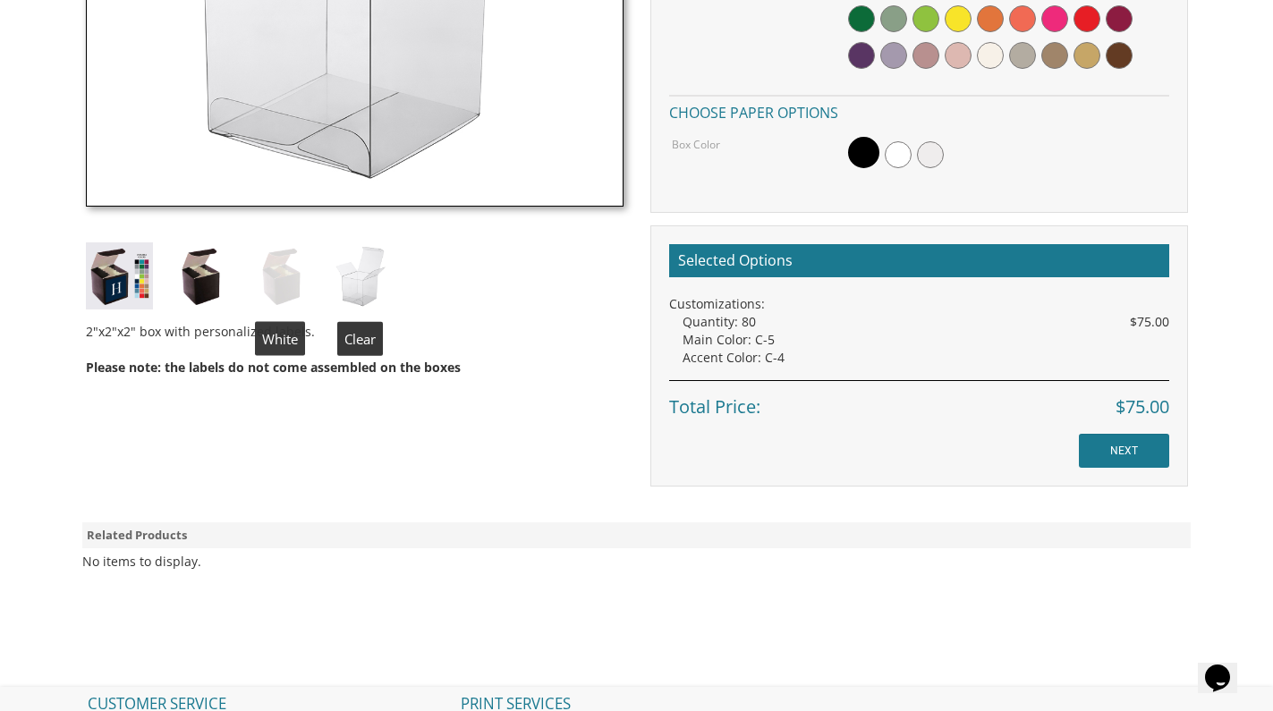
click at [352, 286] on img at bounding box center [360, 275] width 67 height 67
click at [290, 286] on img at bounding box center [280, 275] width 67 height 67
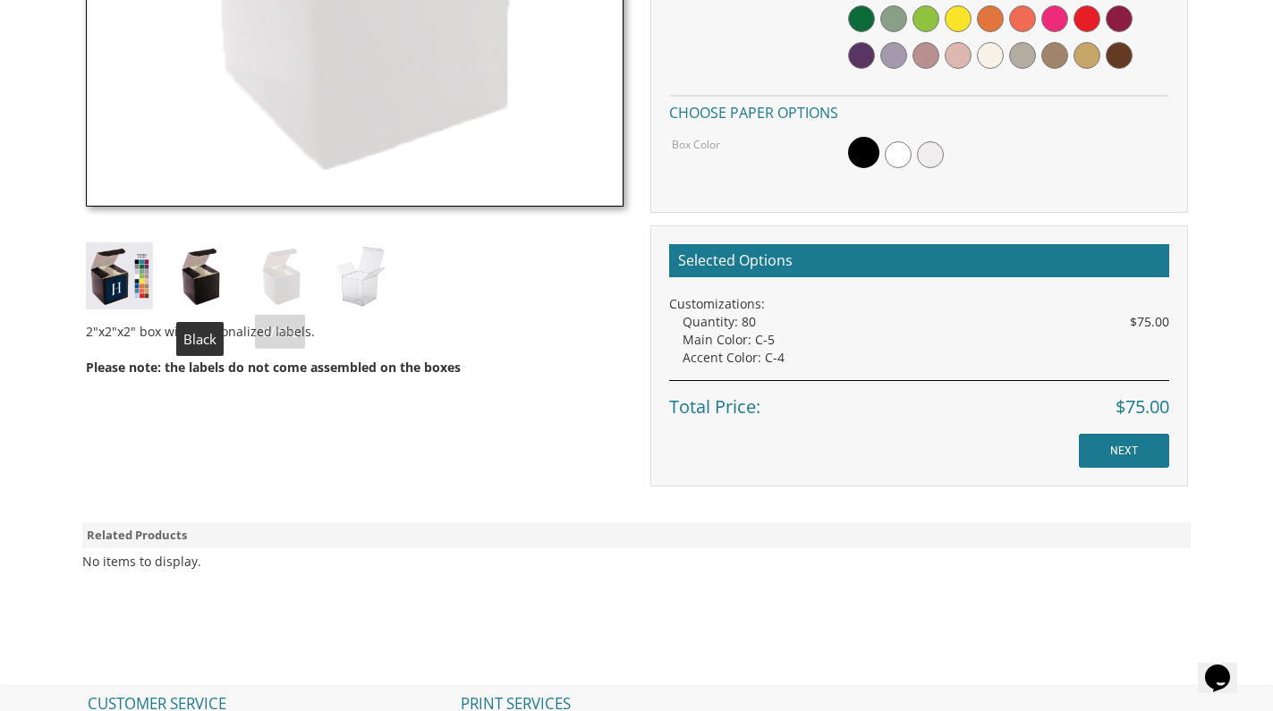
click at [209, 300] on img at bounding box center [199, 275] width 67 height 67
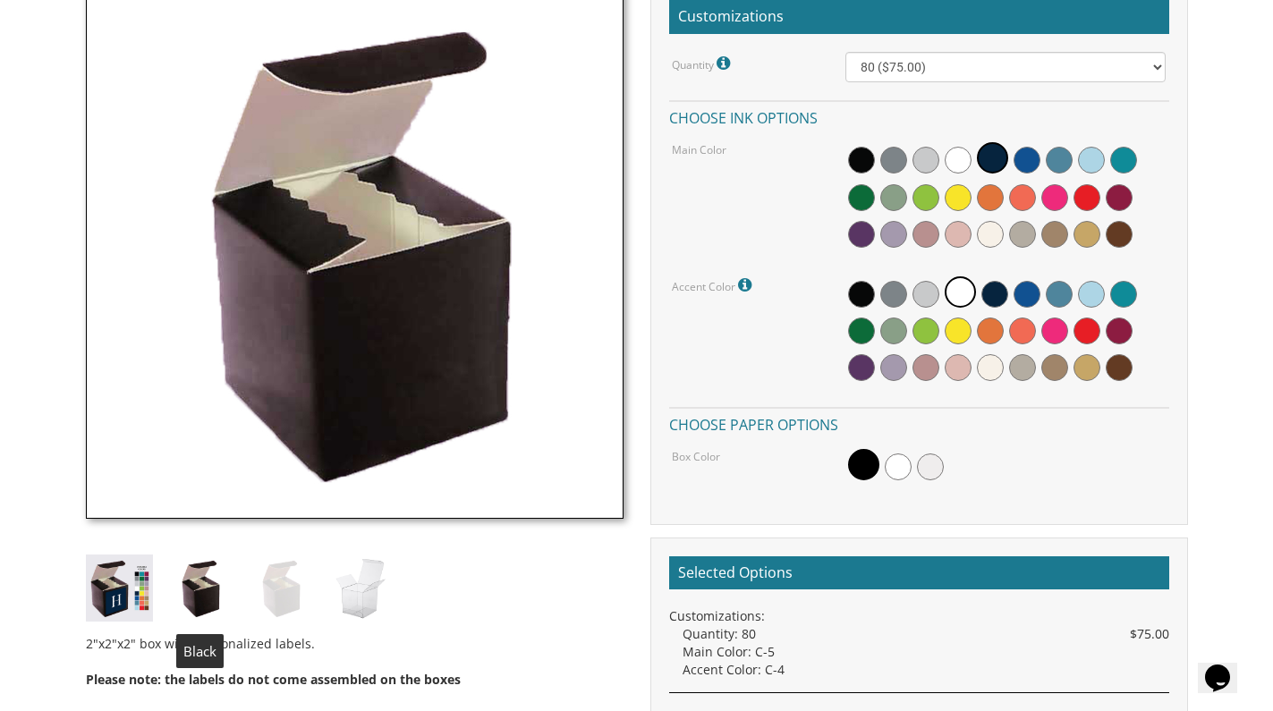
scroll to position [526, 0]
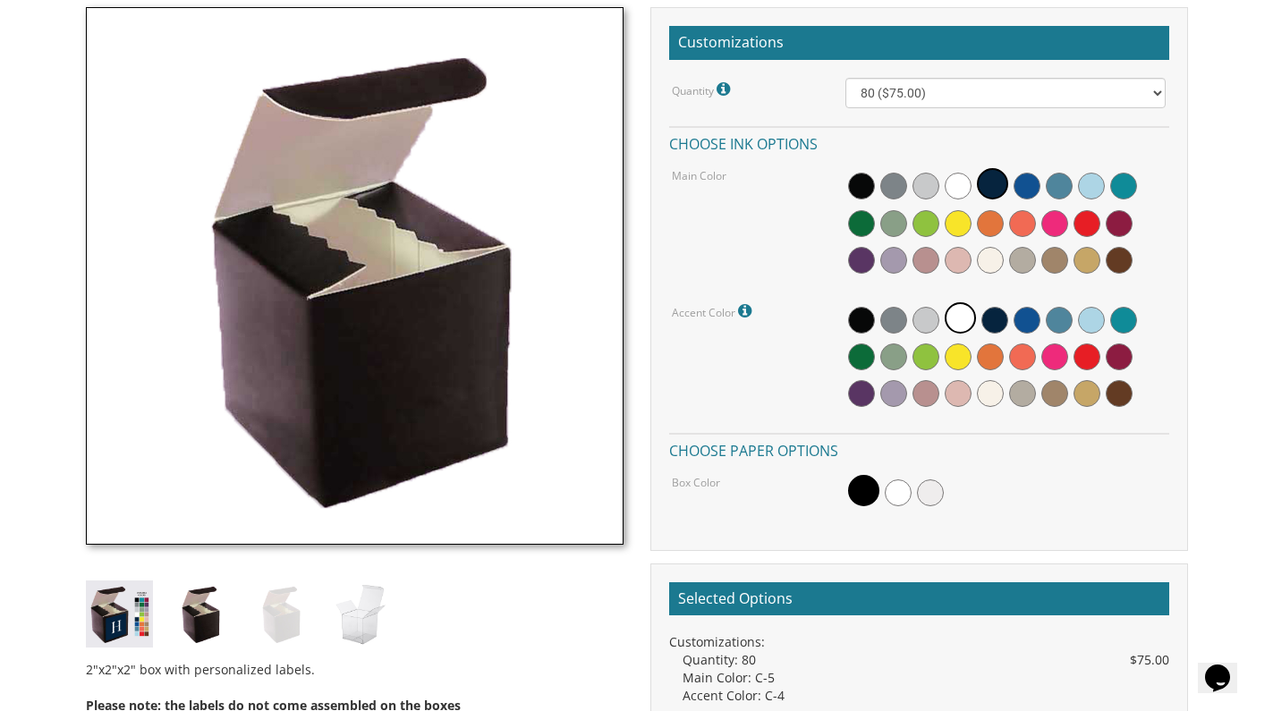
click at [126, 622] on img at bounding box center [119, 613] width 67 height 67
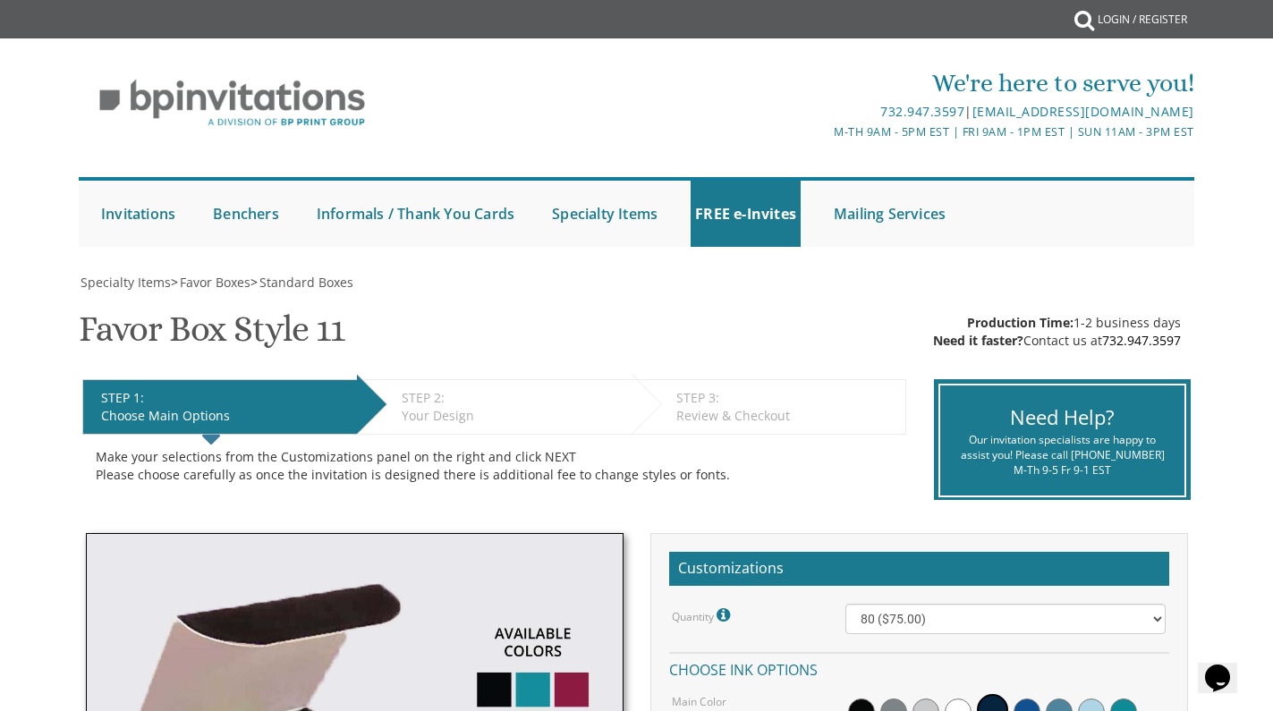
scroll to position [0, 0]
select select "100"
